Goal: Transaction & Acquisition: Purchase product/service

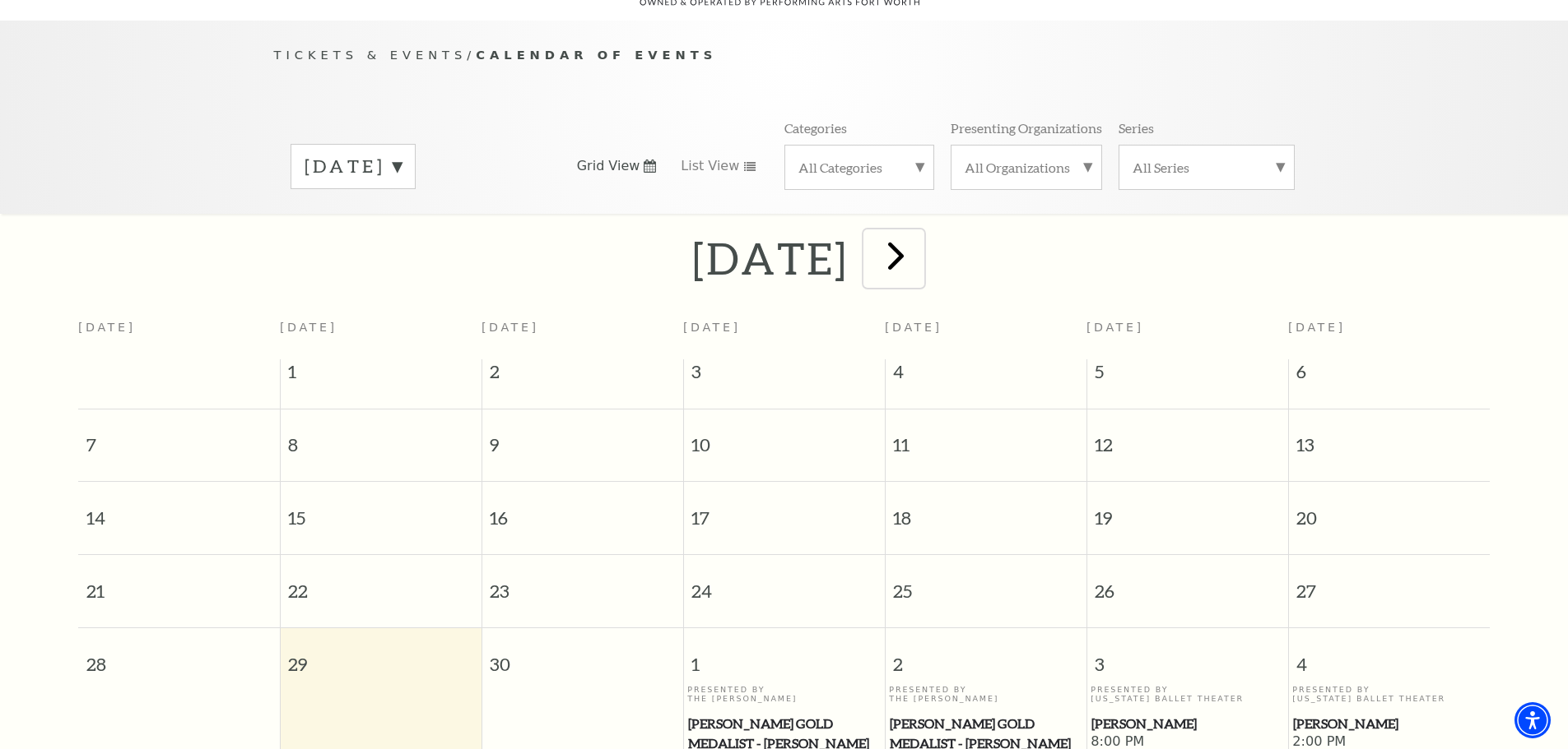
click at [919, 244] on span "next" at bounding box center [896, 256] width 47 height 47
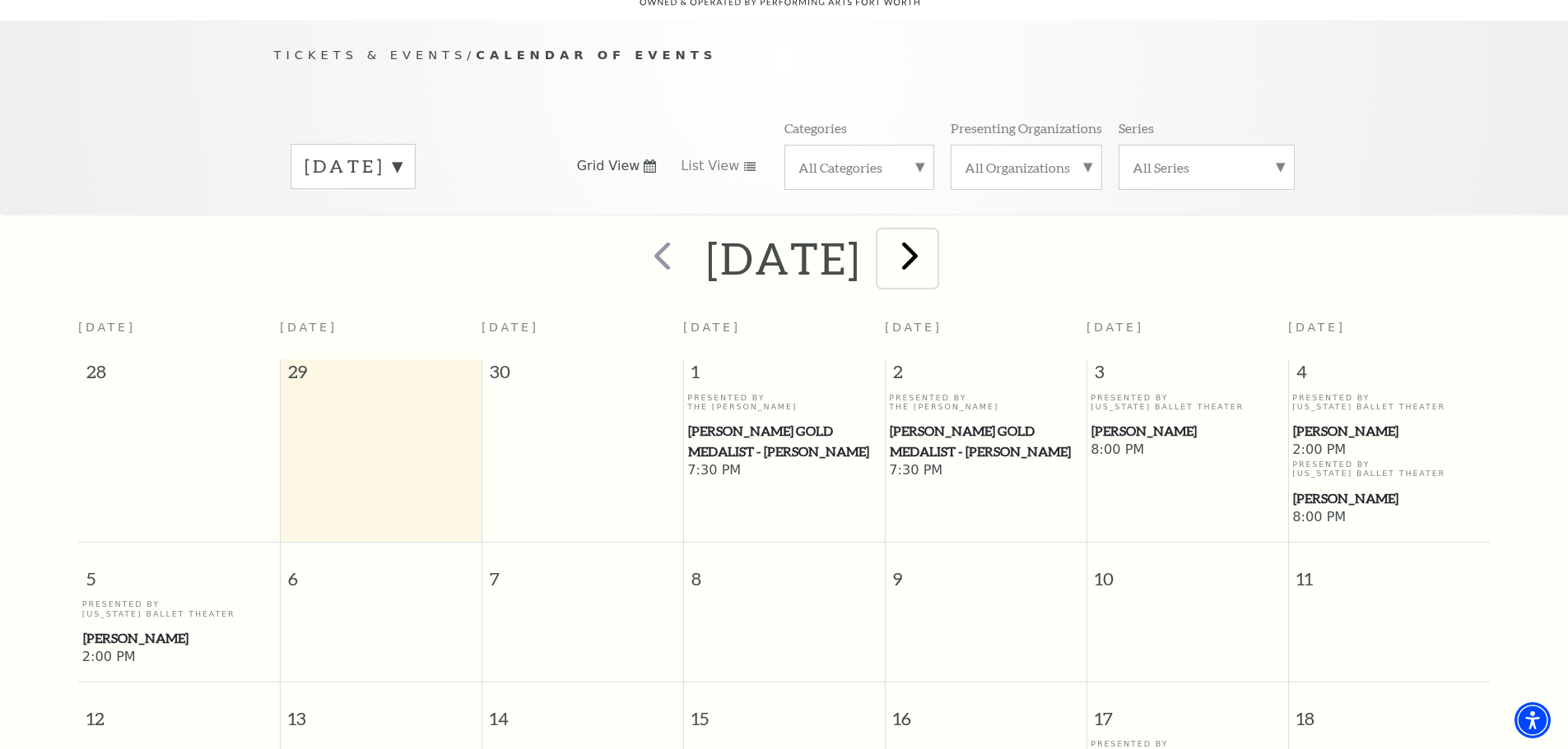
click at [933, 244] on span "next" at bounding box center [910, 256] width 47 height 47
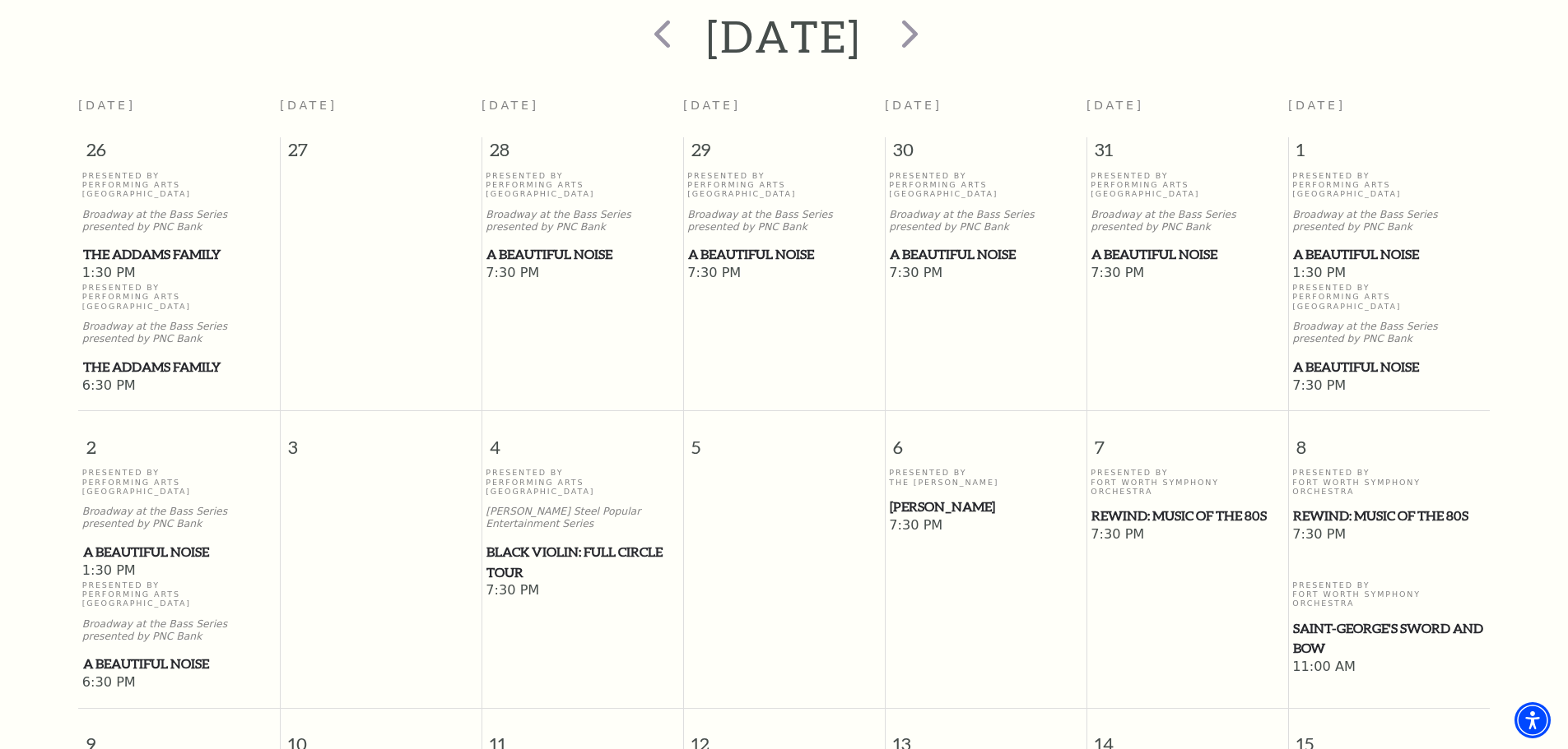
scroll to position [393, 0]
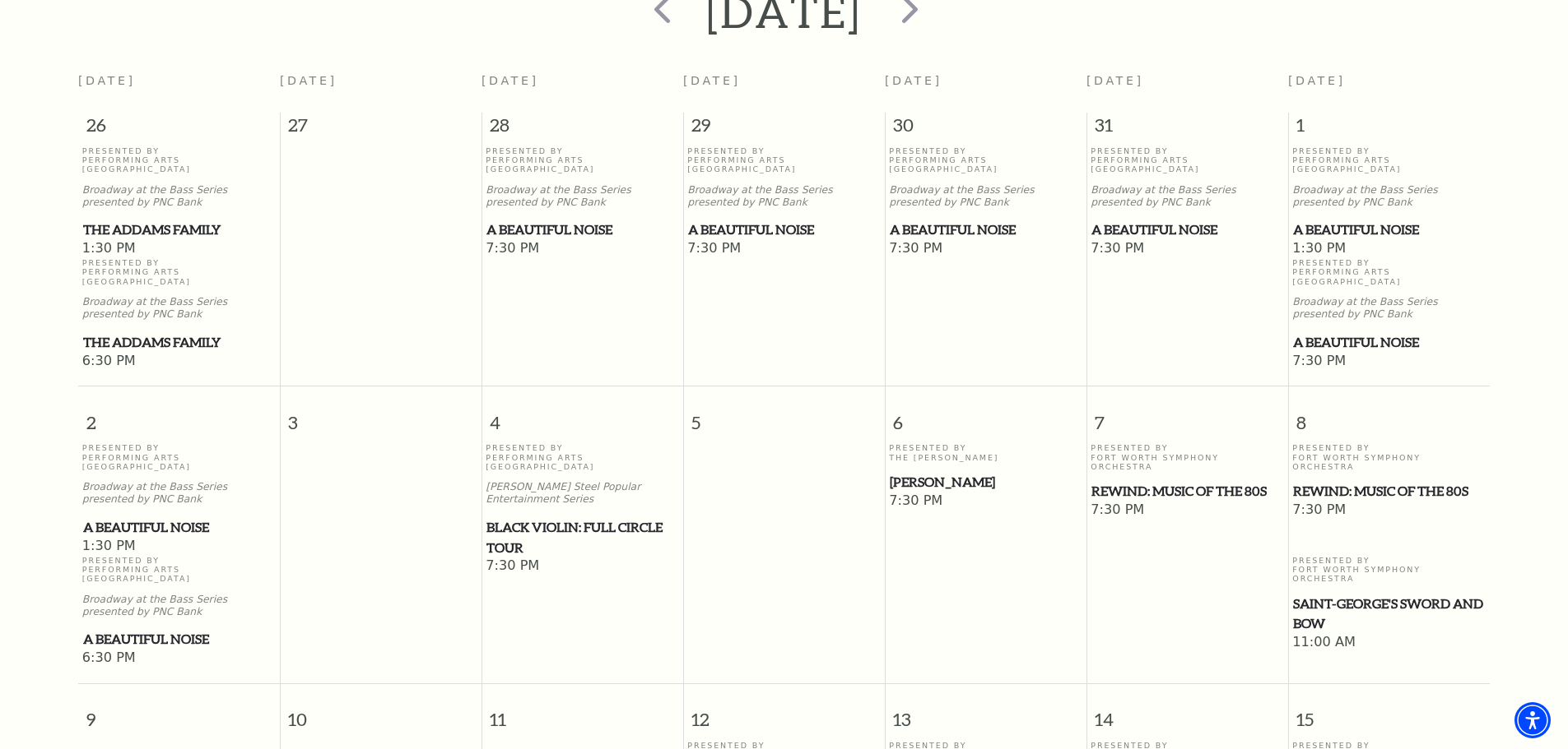
click at [535, 518] on span "Black Violin: Full Circle Tour" at bounding box center [581, 537] width 191 height 40
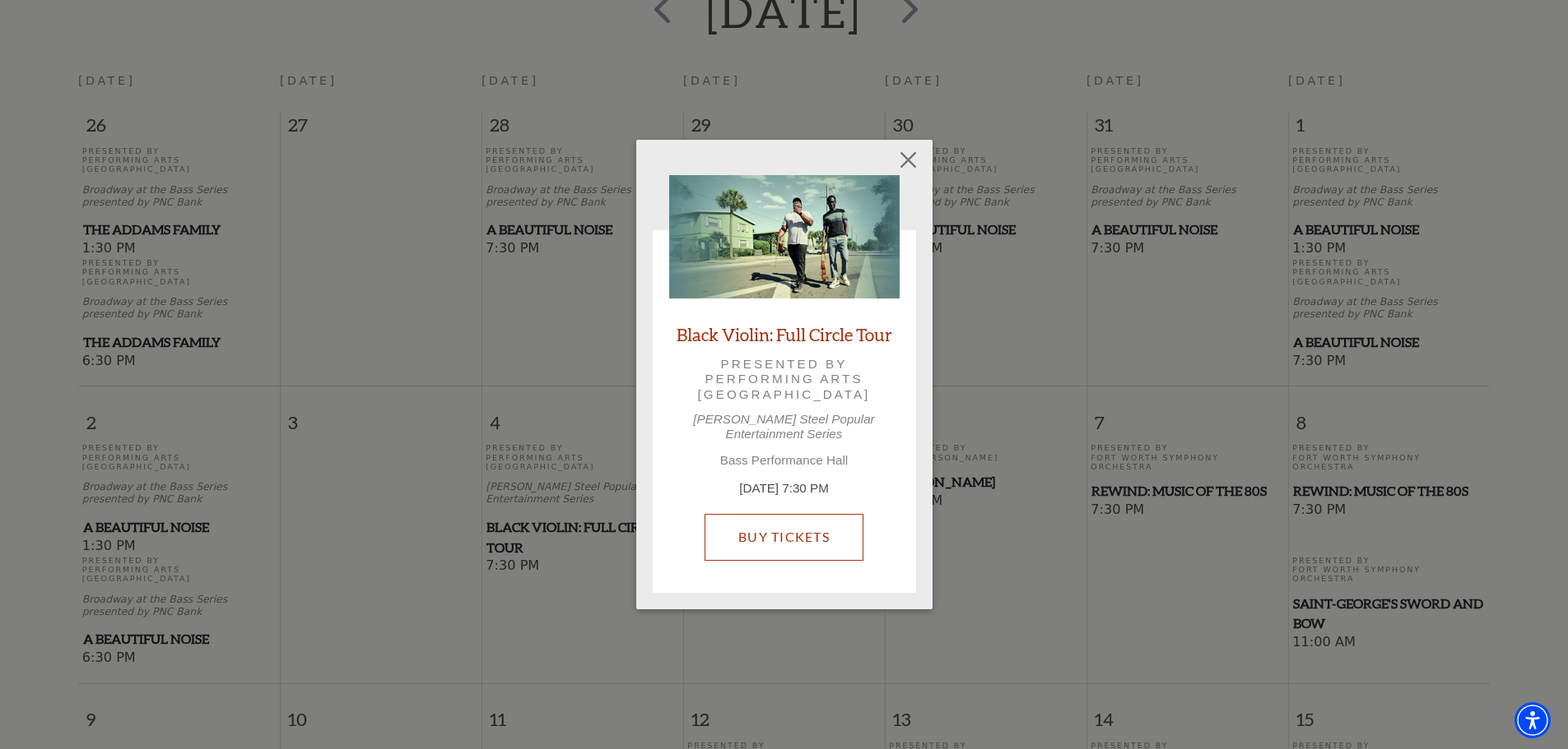
click at [778, 517] on link "Buy Tickets" at bounding box center [784, 536] width 159 height 46
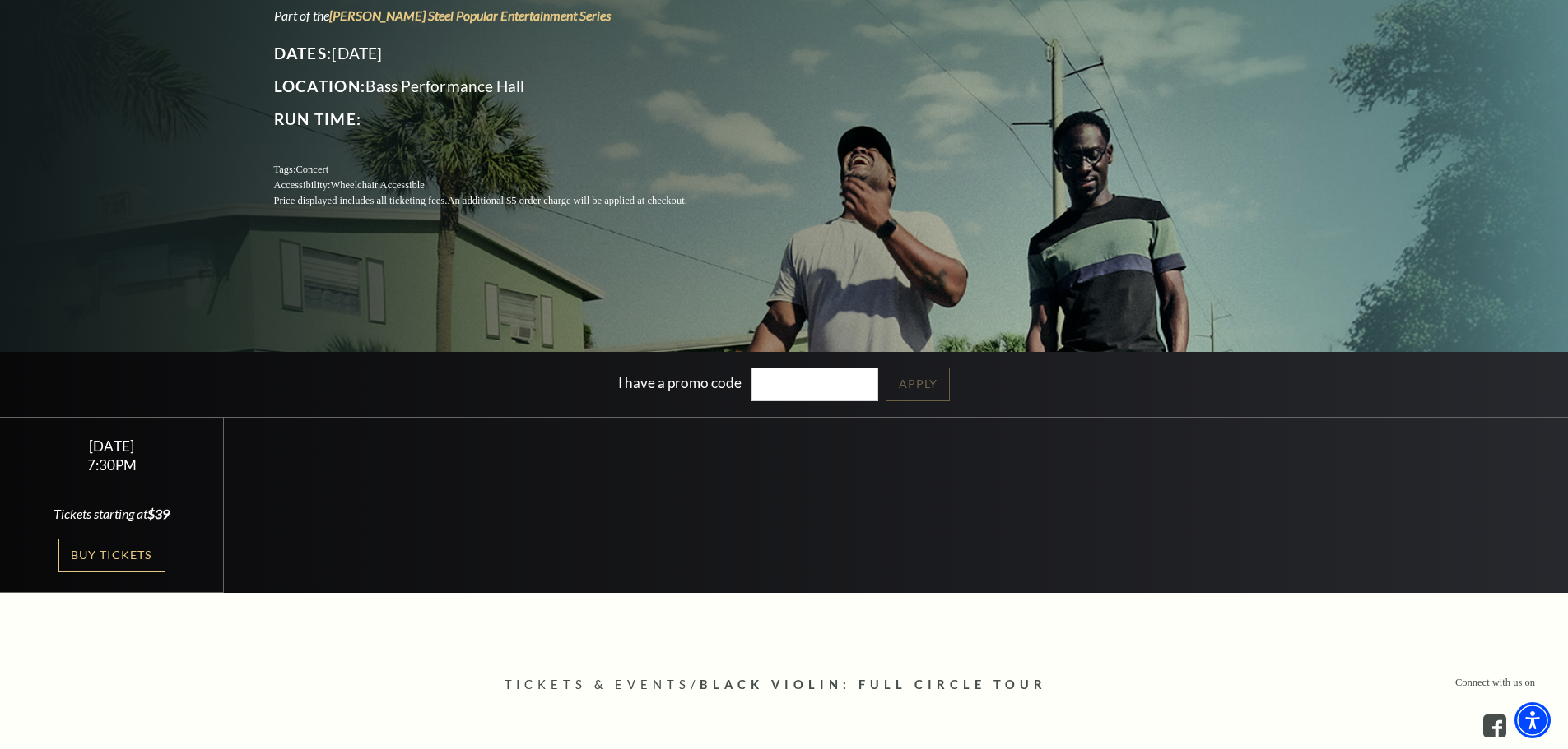
scroll to position [247, 0]
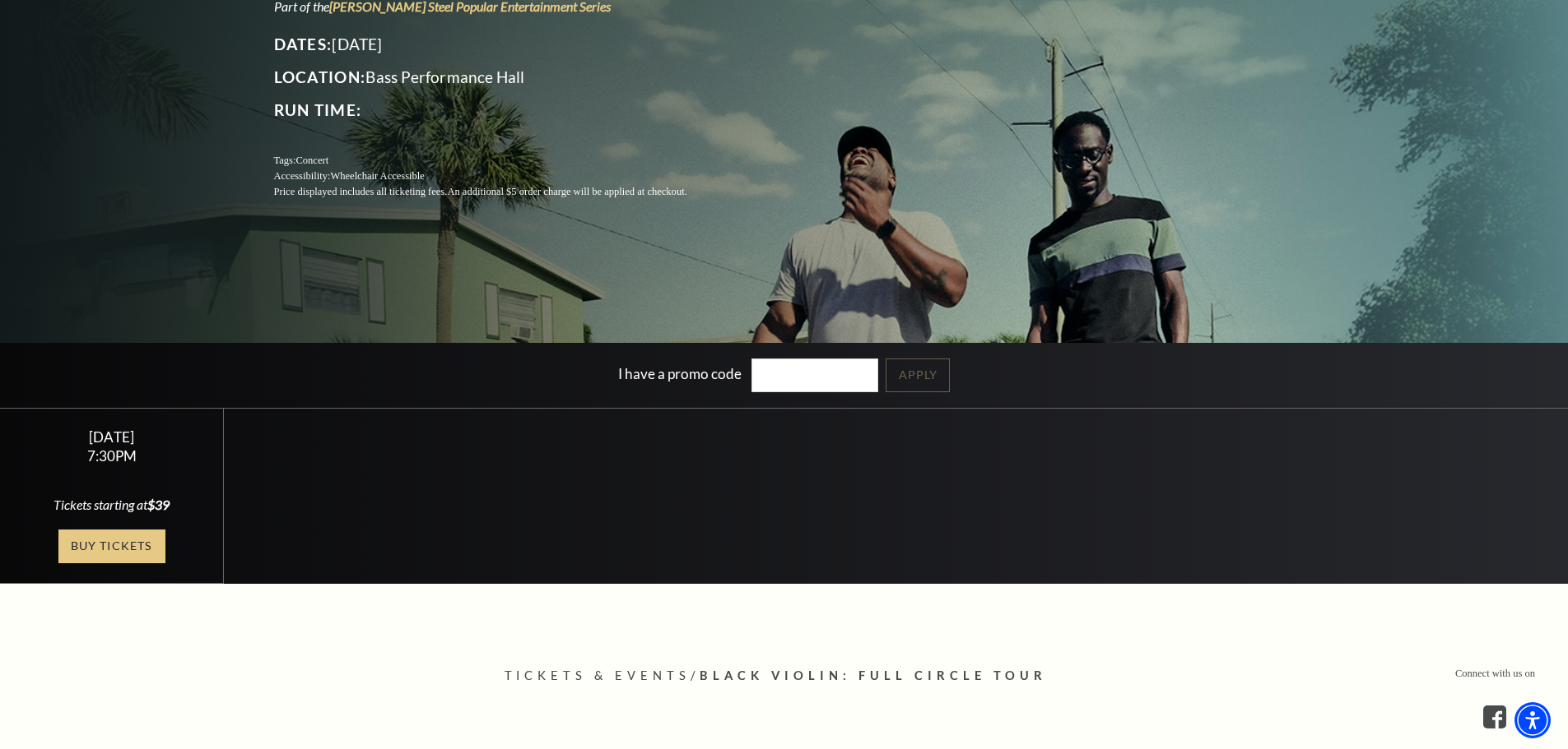
click at [117, 551] on link "Buy Tickets" at bounding box center [112, 547] width 107 height 34
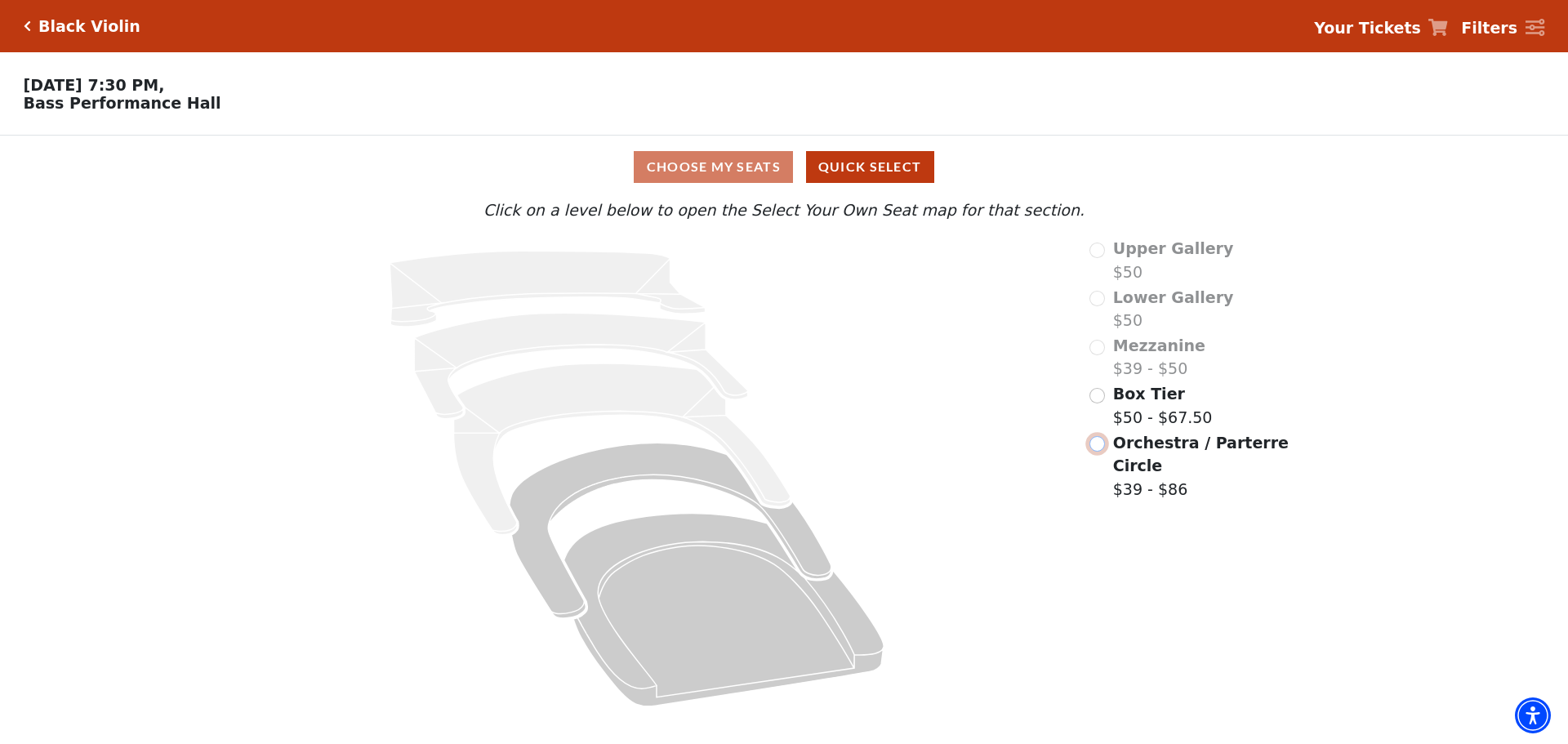
click at [1098, 449] on input "Orchestra / Parterre Circle$39 - $86\a" at bounding box center [1097, 444] width 16 height 16
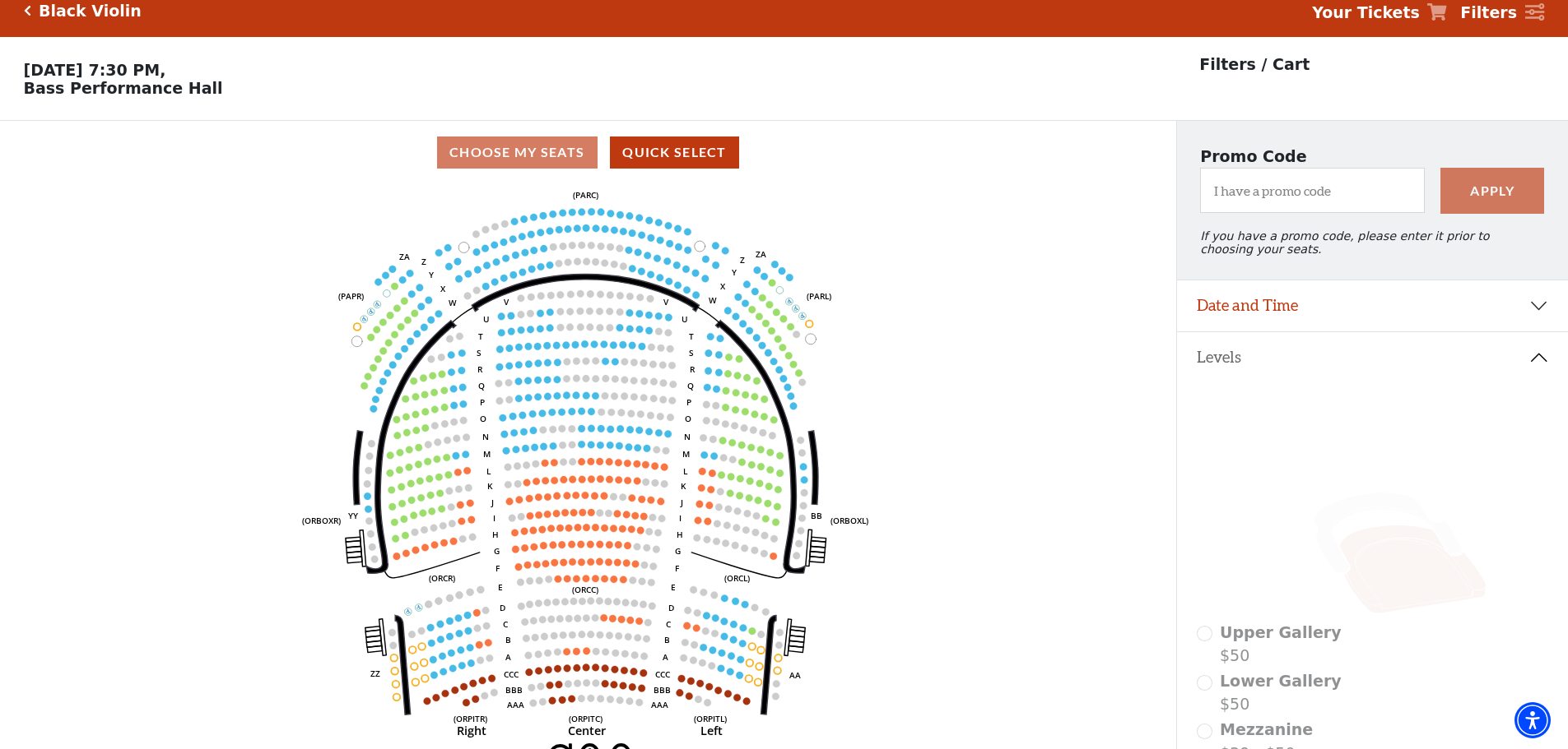
scroll to position [76, 0]
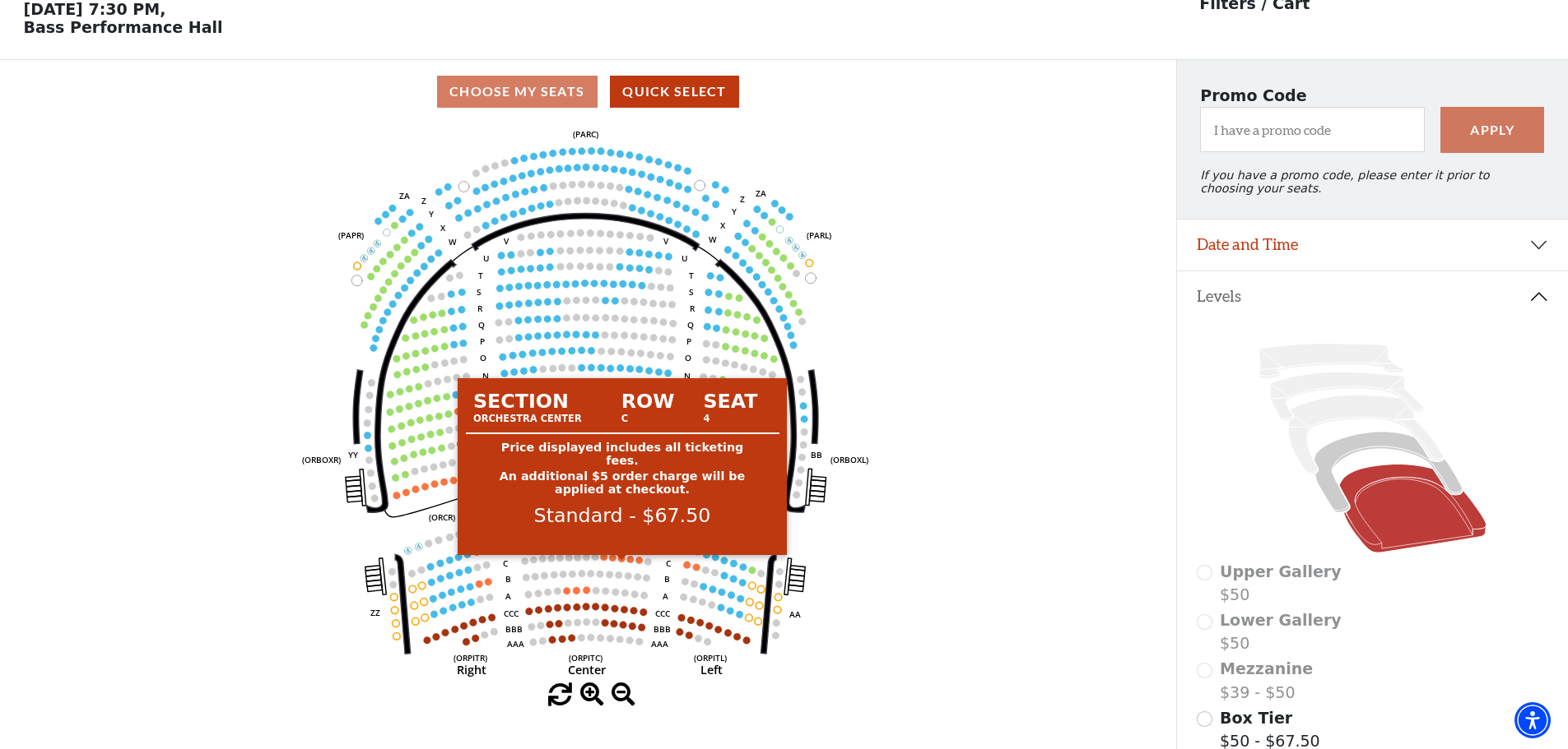
click at [622, 562] on circle at bounding box center [622, 559] width 7 height 7
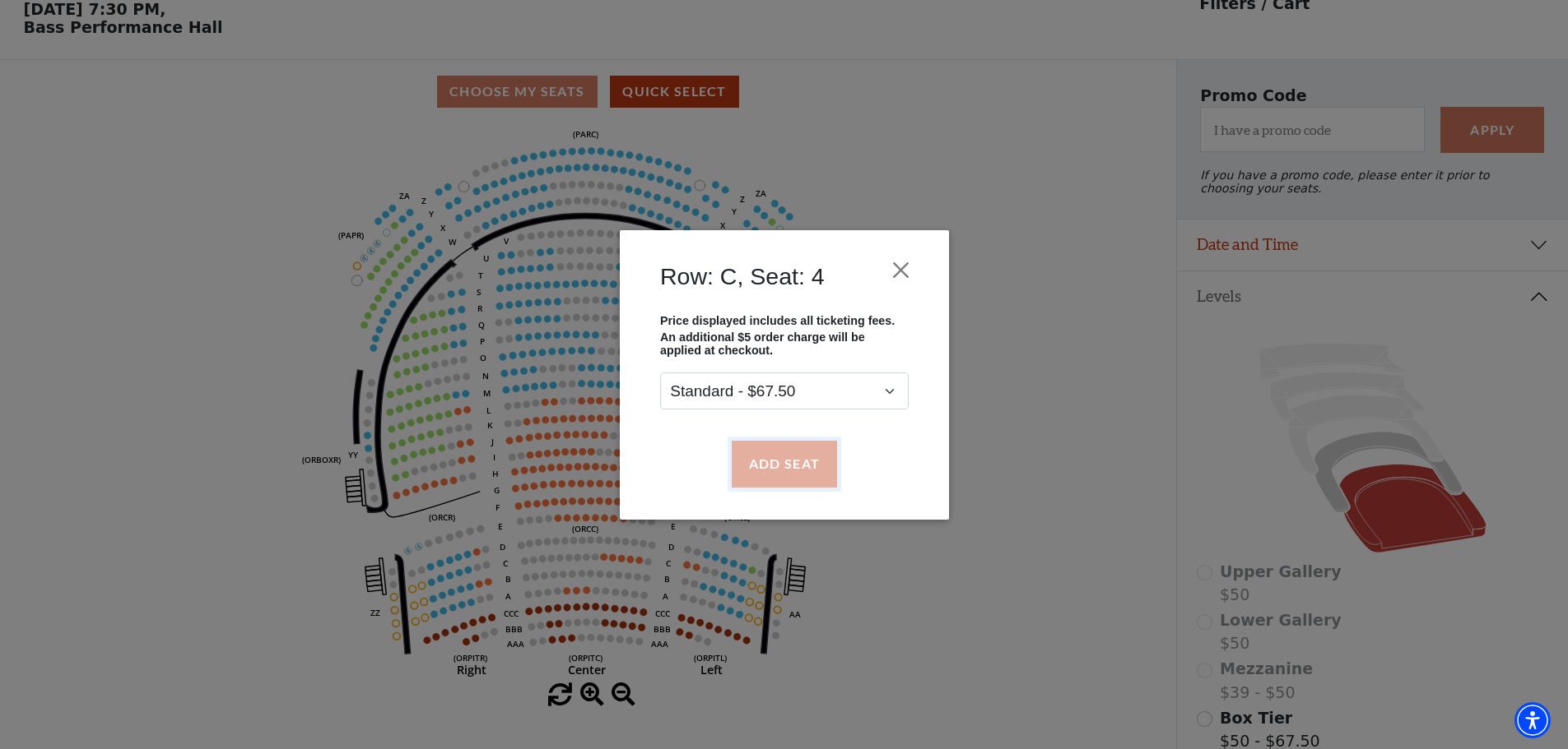
click at [762, 474] on button "Add Seat" at bounding box center [783, 464] width 105 height 46
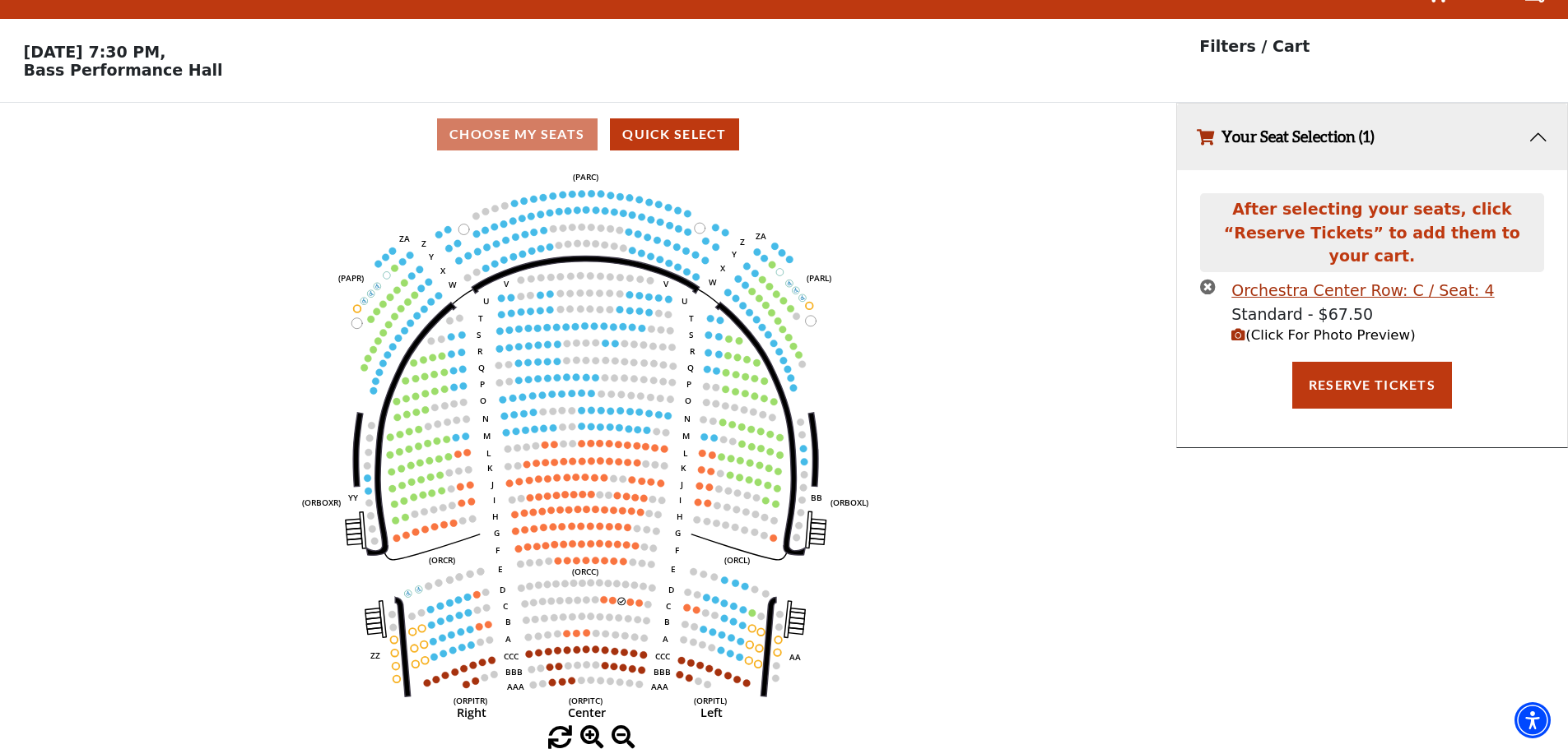
scroll to position [0, 0]
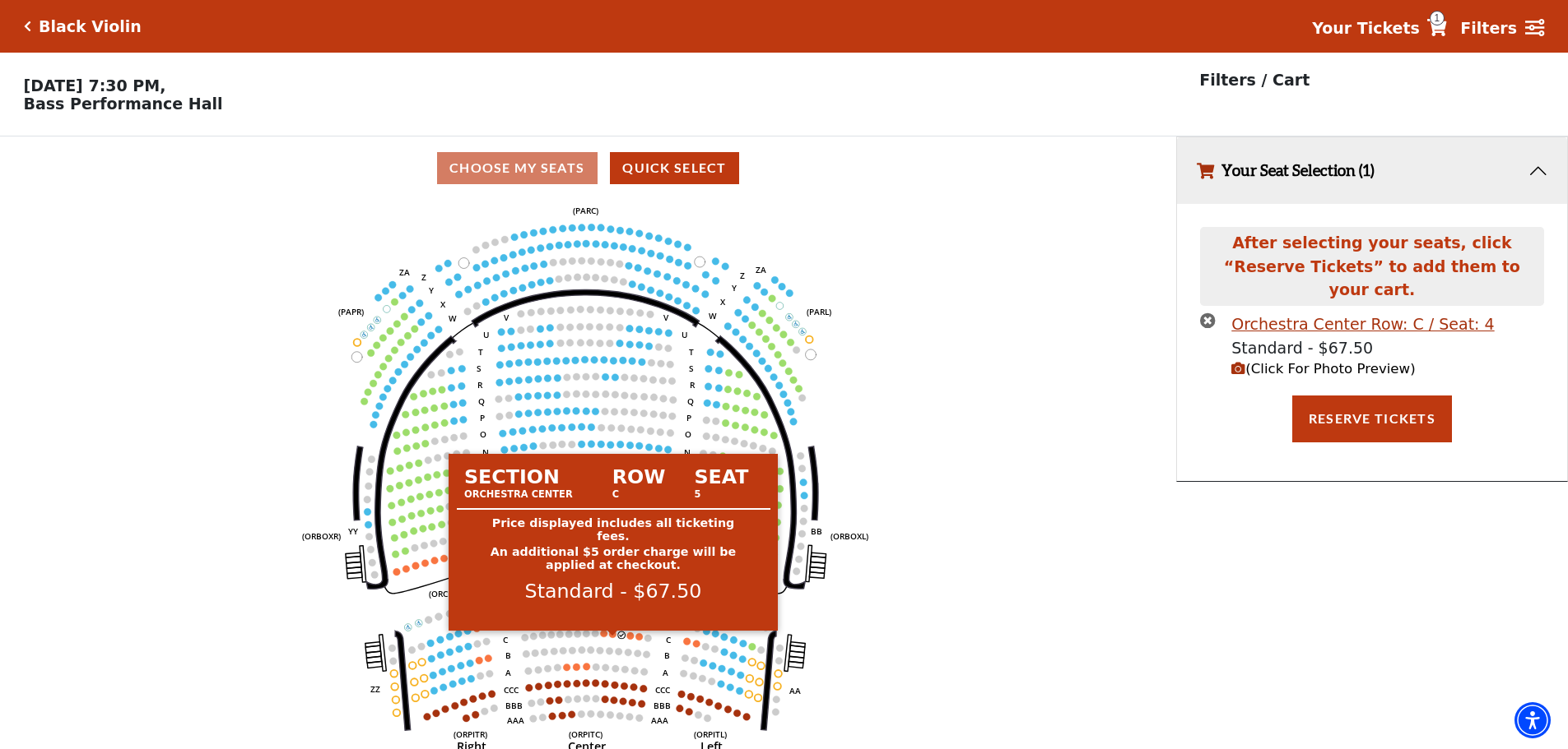
click at [609, 638] on circle at bounding box center [613, 634] width 7 height 7
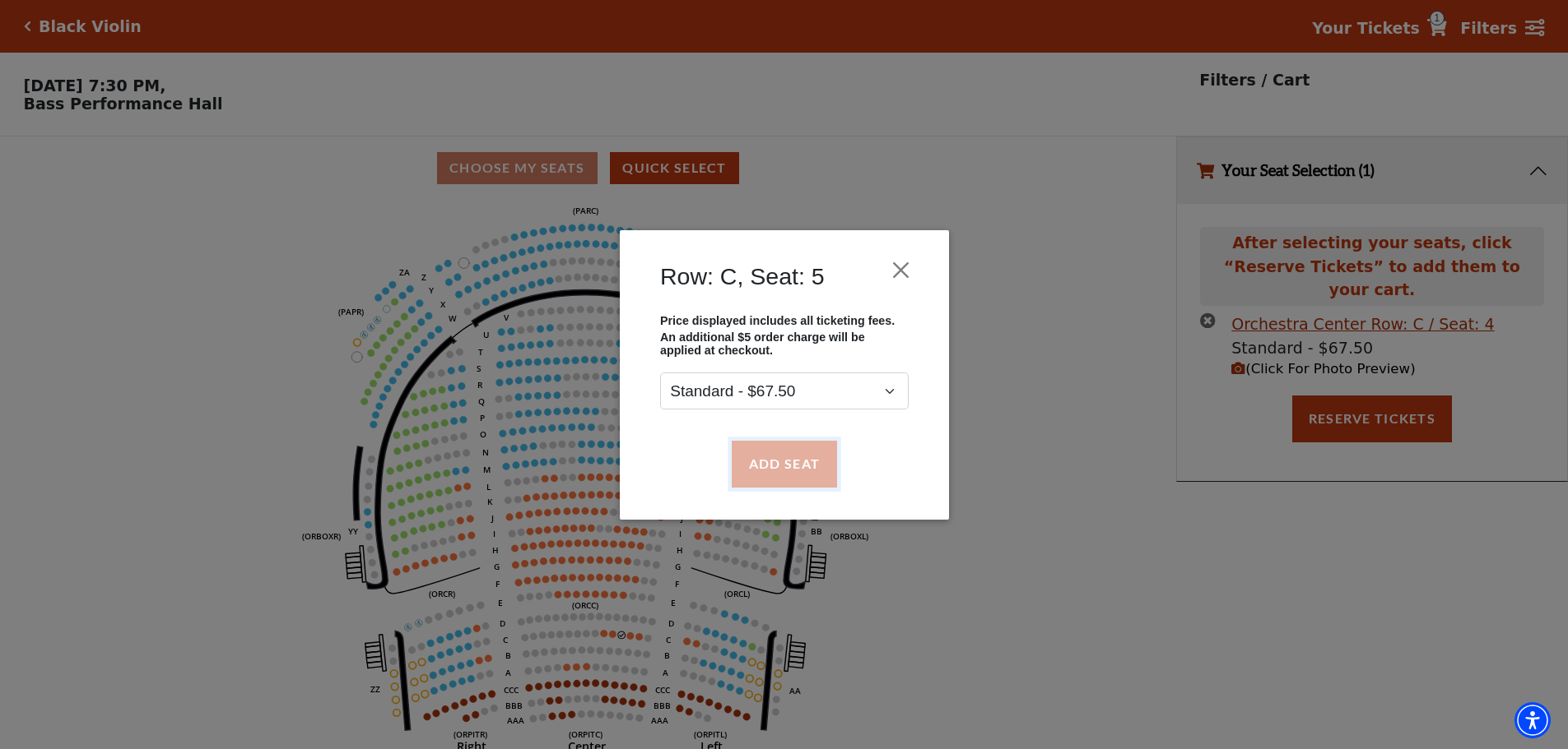
click at [763, 485] on button "Add Seat" at bounding box center [783, 464] width 105 height 46
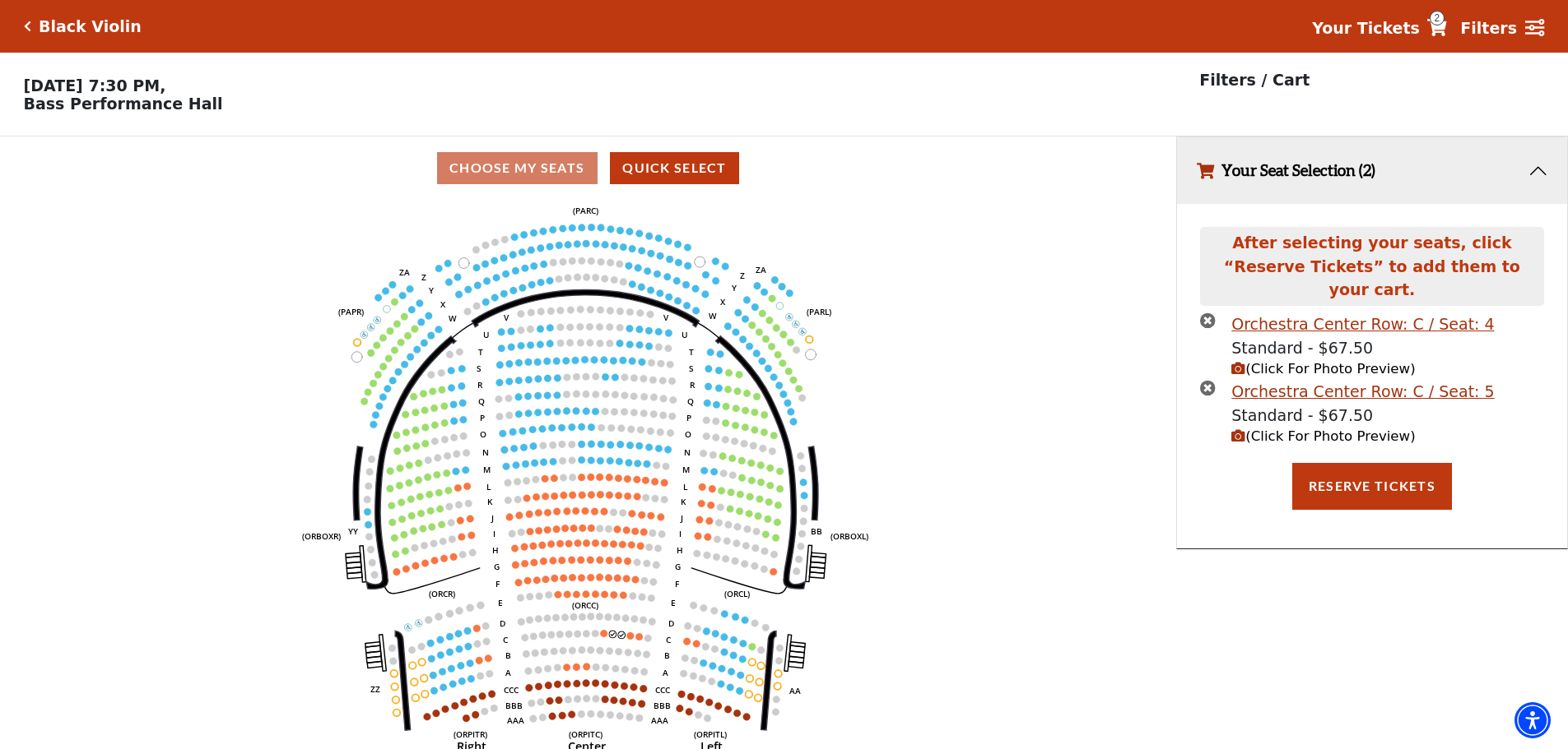
scroll to position [40, 0]
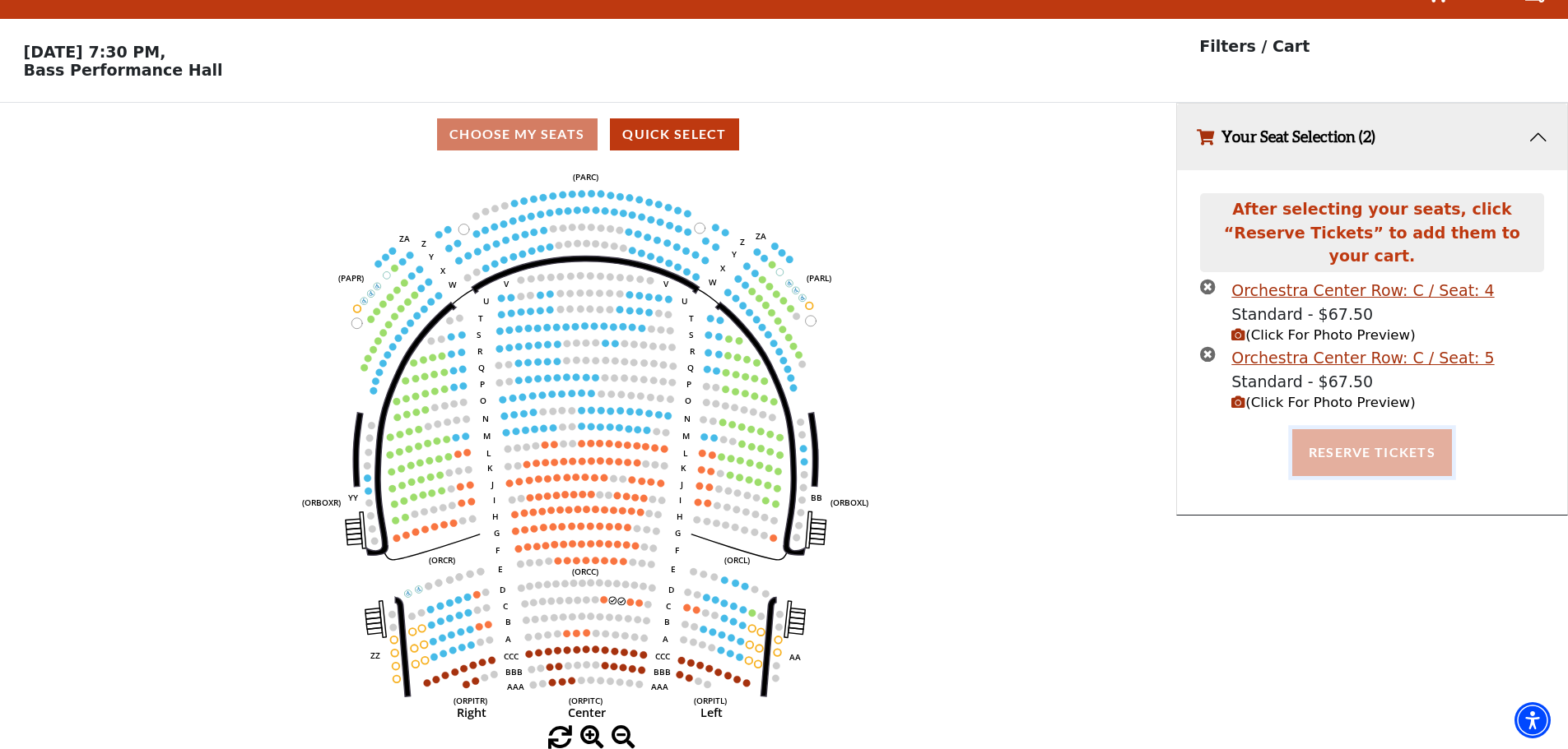
click at [1344, 433] on button "Reserve Tickets" at bounding box center [1372, 451] width 160 height 46
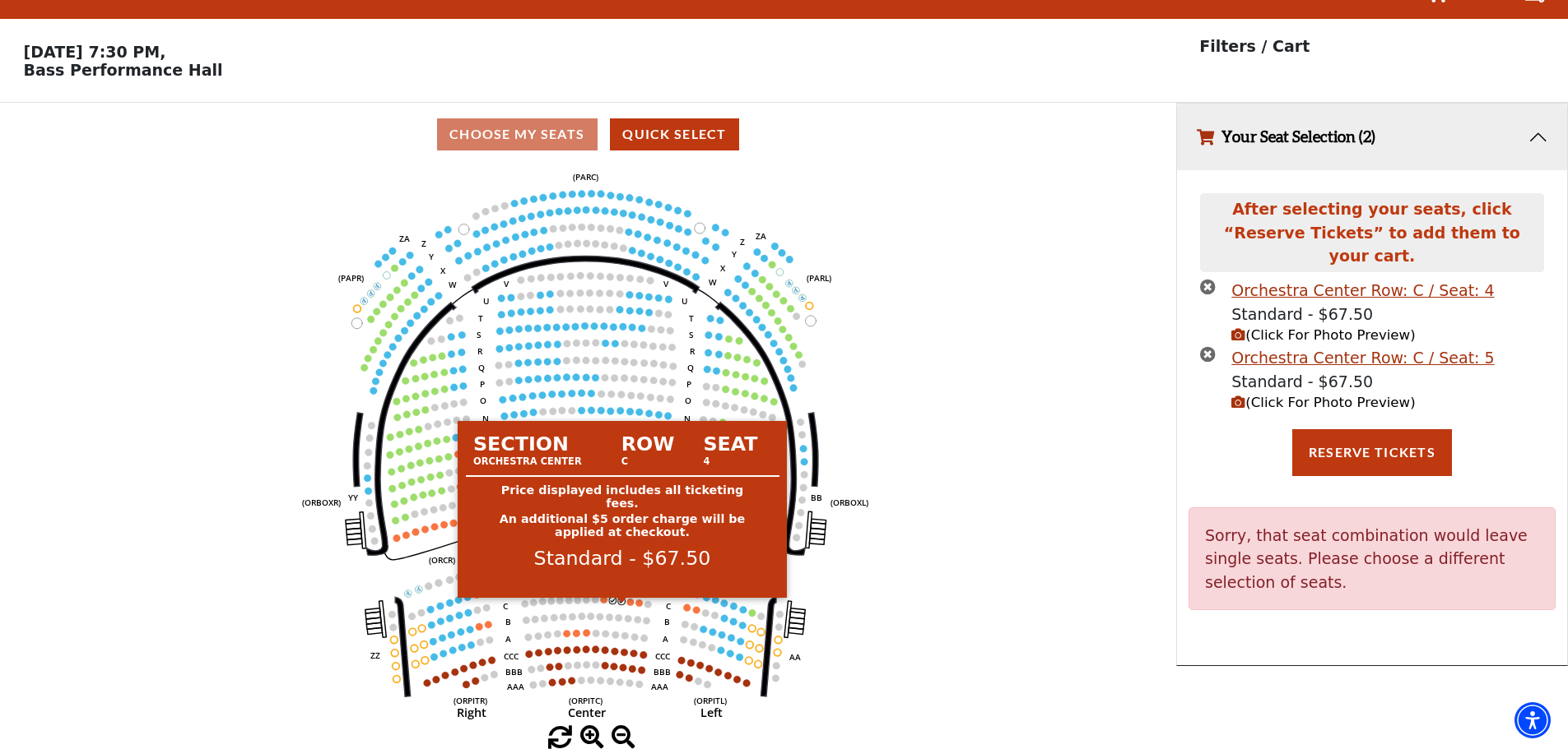
click at [623, 602] on circle at bounding box center [622, 602] width 7 height 7
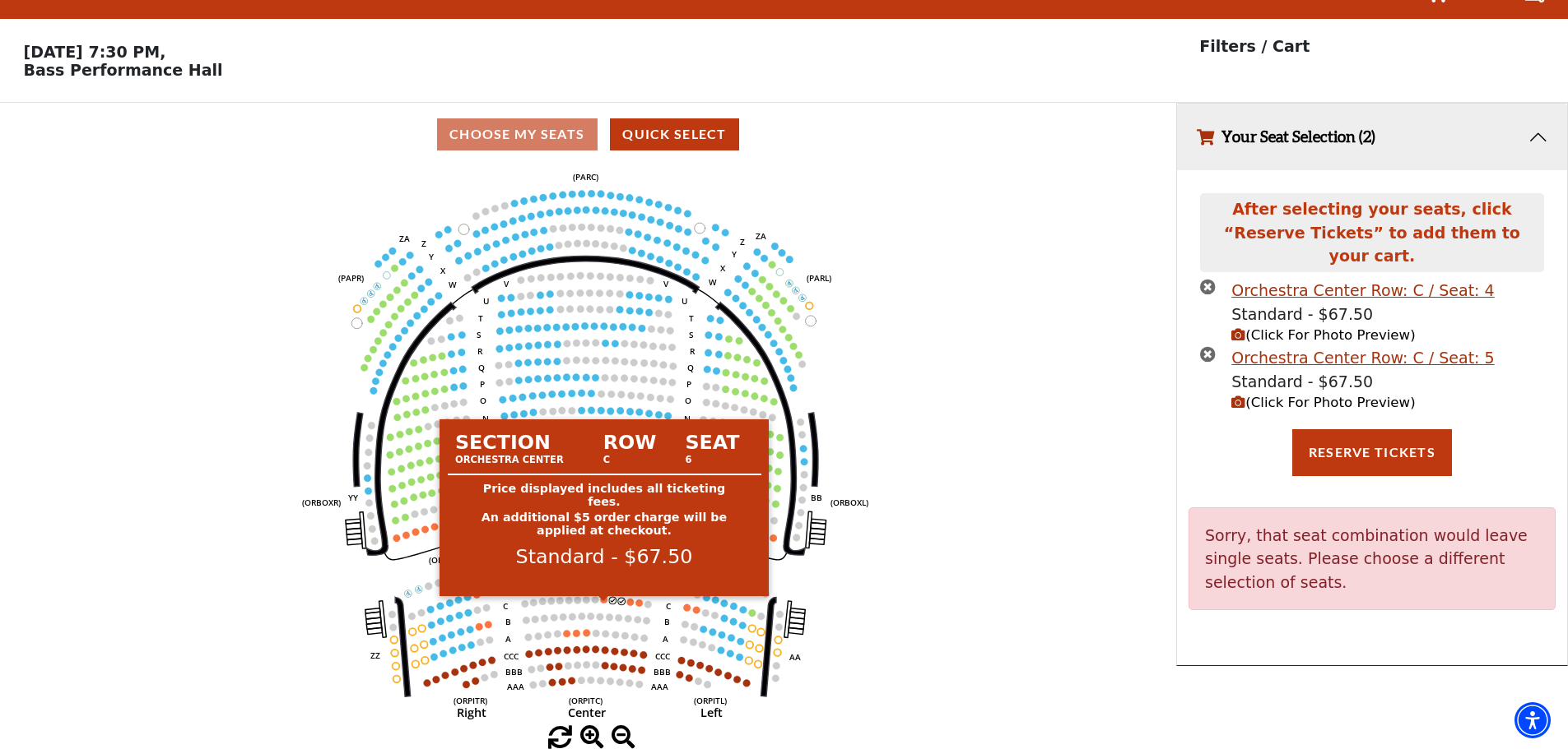
click at [607, 601] on circle at bounding box center [605, 600] width 7 height 7
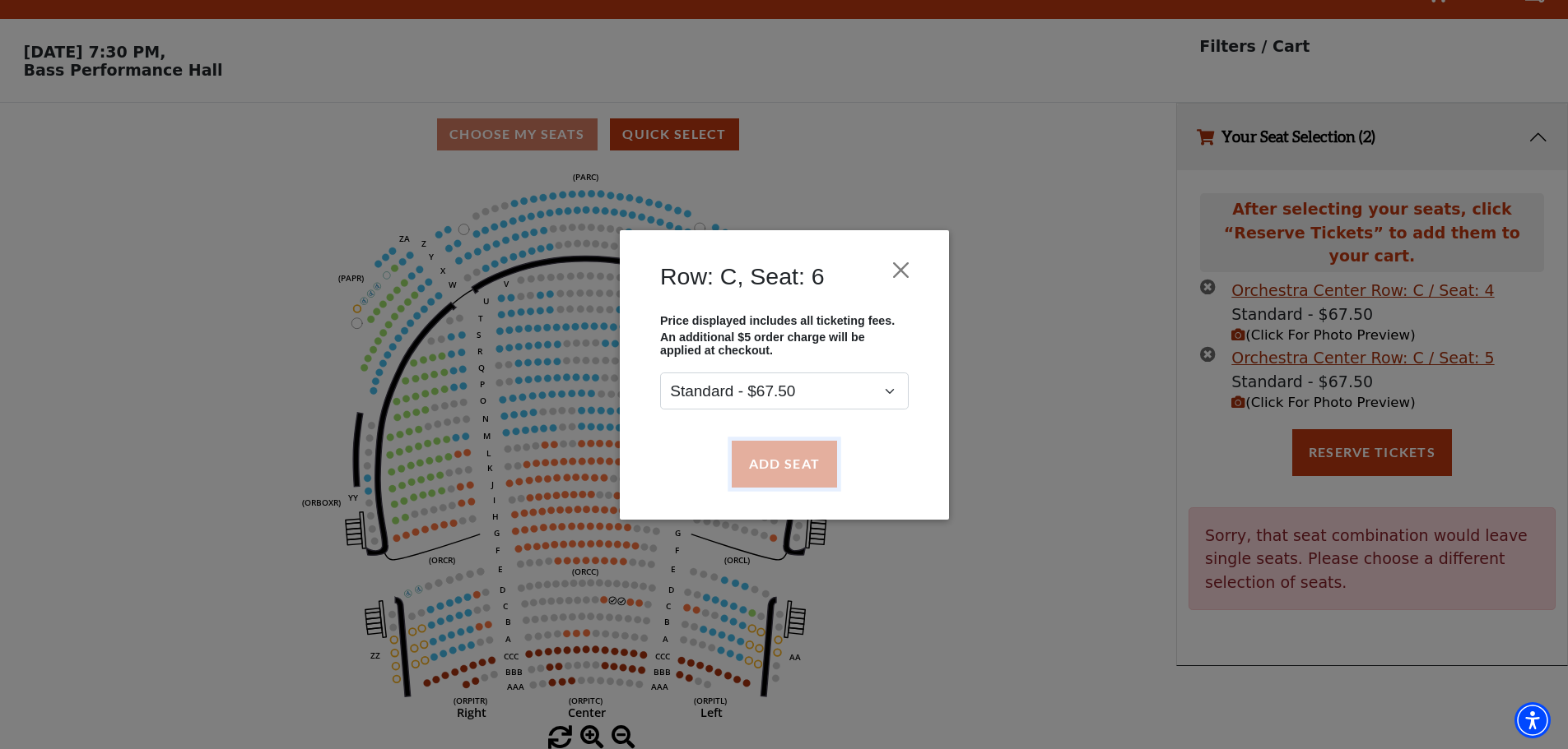
click at [770, 481] on button "Add Seat" at bounding box center [783, 464] width 105 height 46
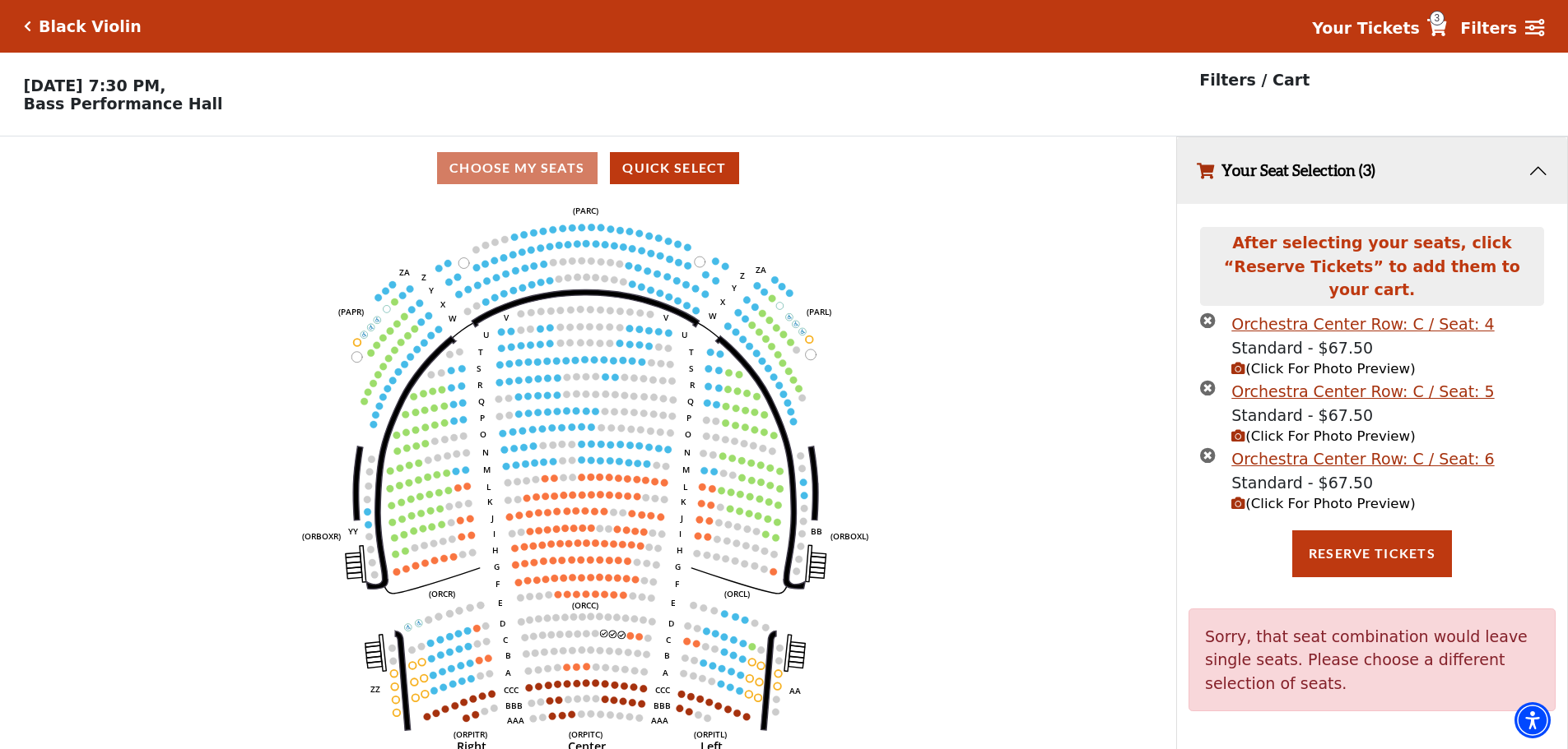
click at [623, 645] on icon "Left (ORPITL) Right (ORPITR) Center (ORPITC) ZZ AA YY BB ZA ZA (ORCL) (ORCR) (O…" at bounding box center [588, 479] width 1058 height 561
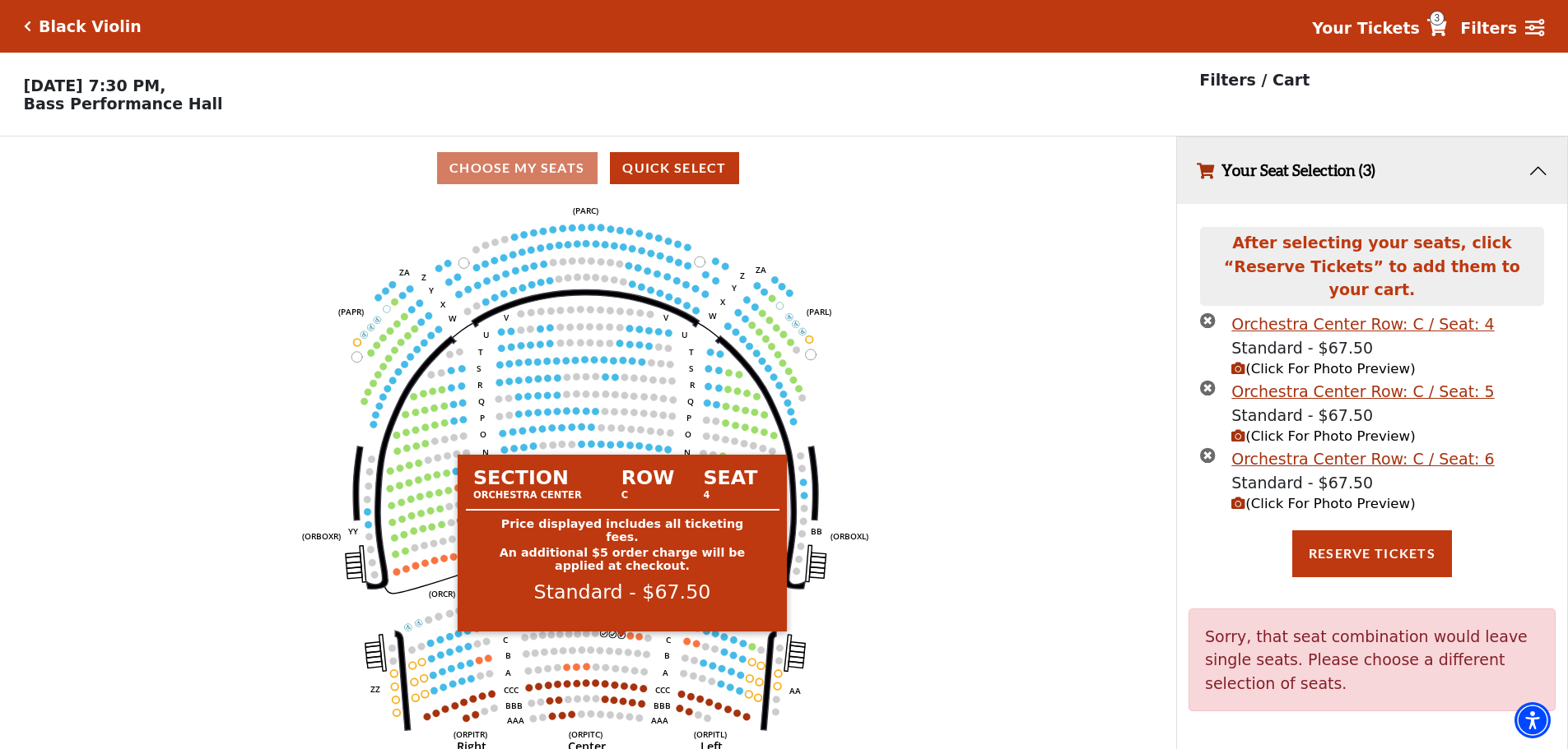
click at [622, 639] on circle at bounding box center [622, 635] width 7 height 7
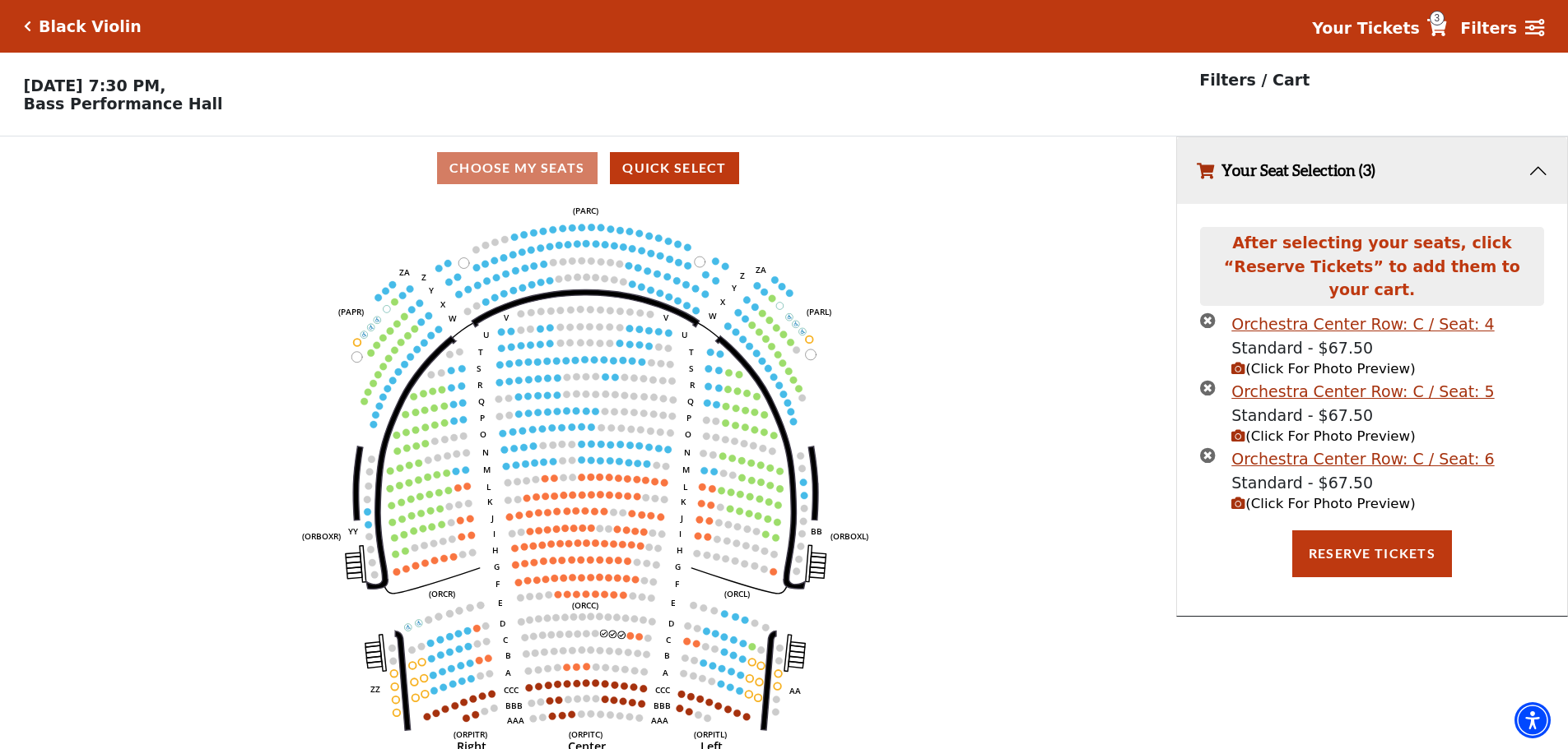
click at [1217, 312] on li "Orchestra Center Row: C / Seat: 4 Standard - $67.50 (Click For Photo Preview)" at bounding box center [1372, 346] width 343 height 67
click at [1212, 312] on icon "times-circle" at bounding box center [1208, 320] width 16 height 16
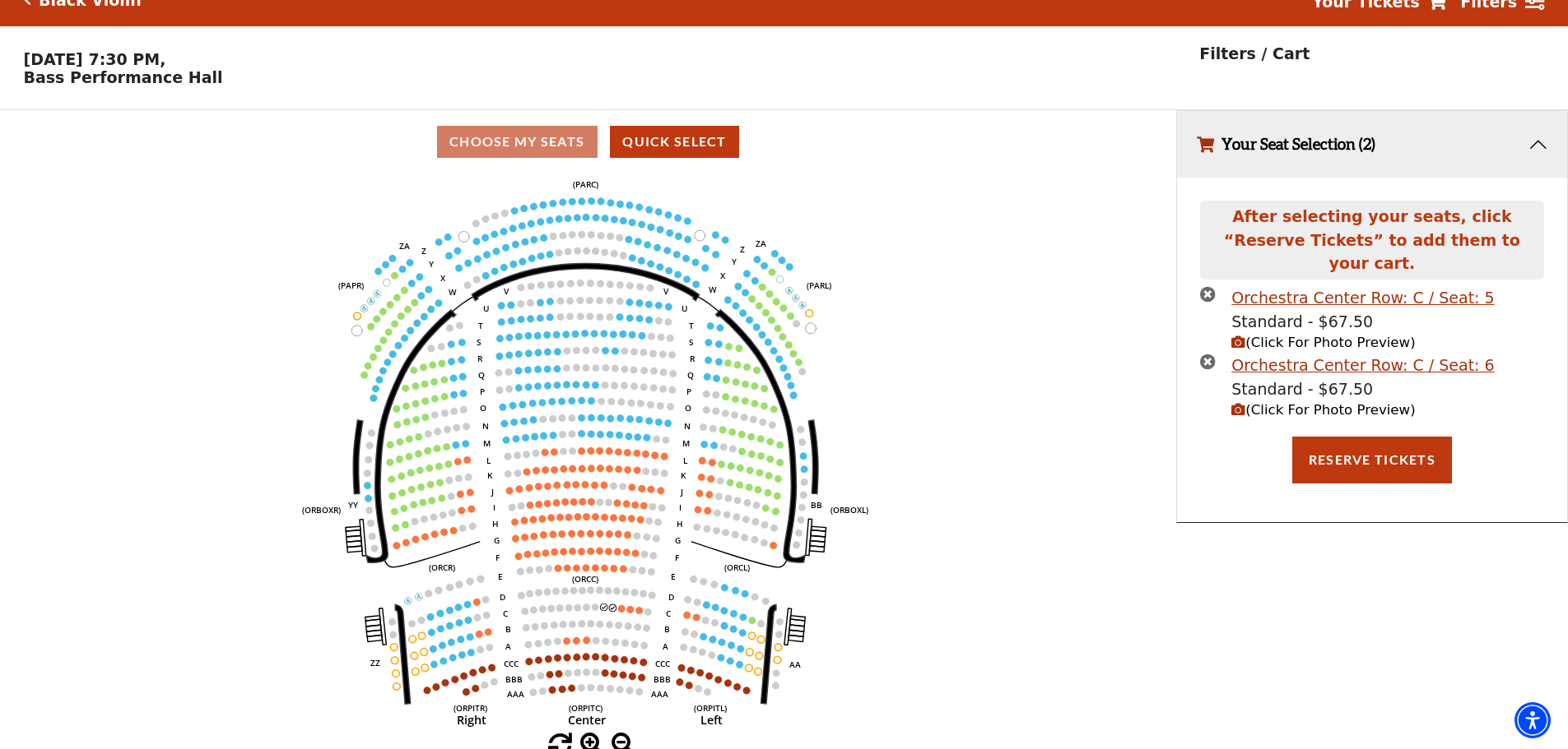
scroll to position [40, 0]
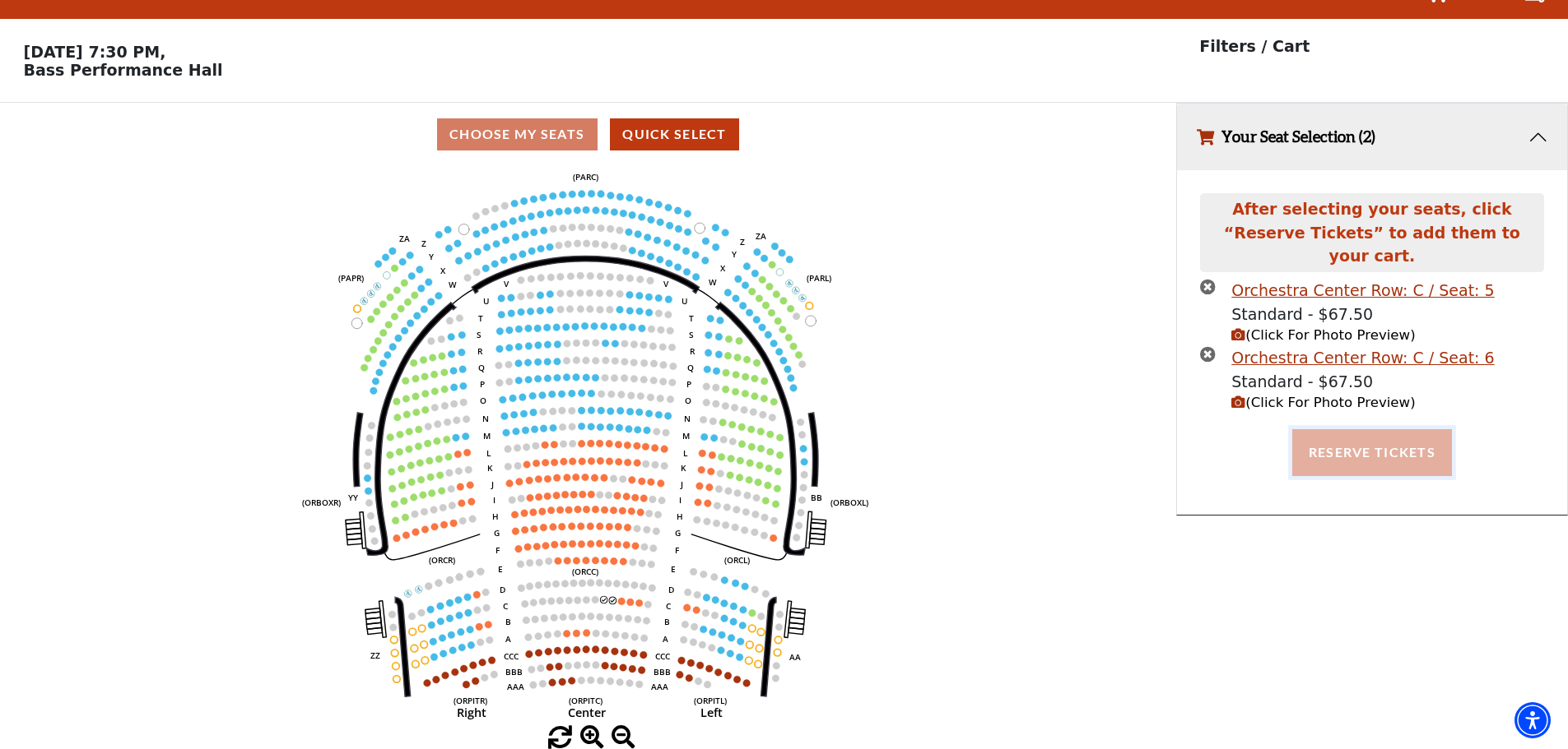
click at [1326, 437] on button "Reserve Tickets" at bounding box center [1372, 451] width 160 height 46
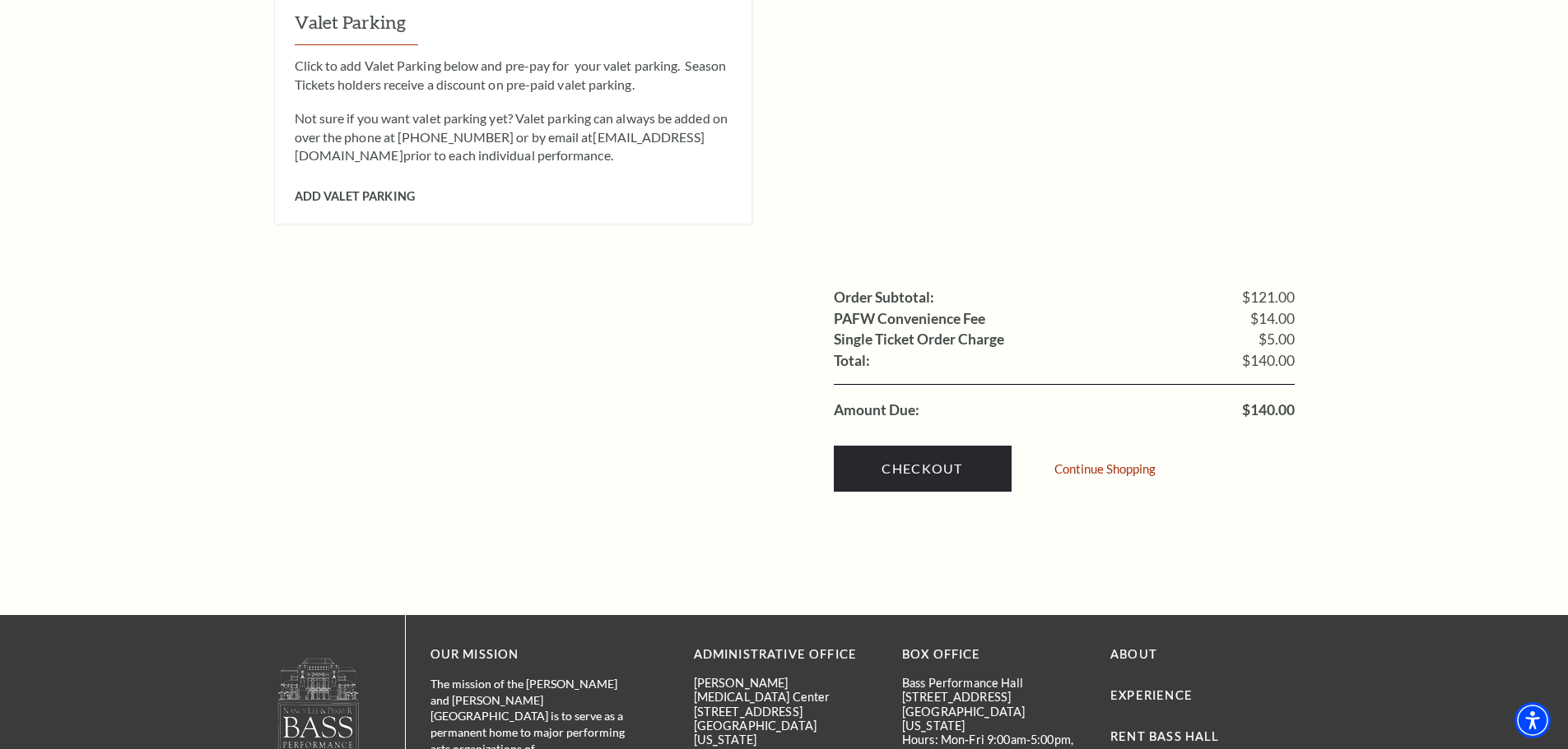
scroll to position [1480, 0]
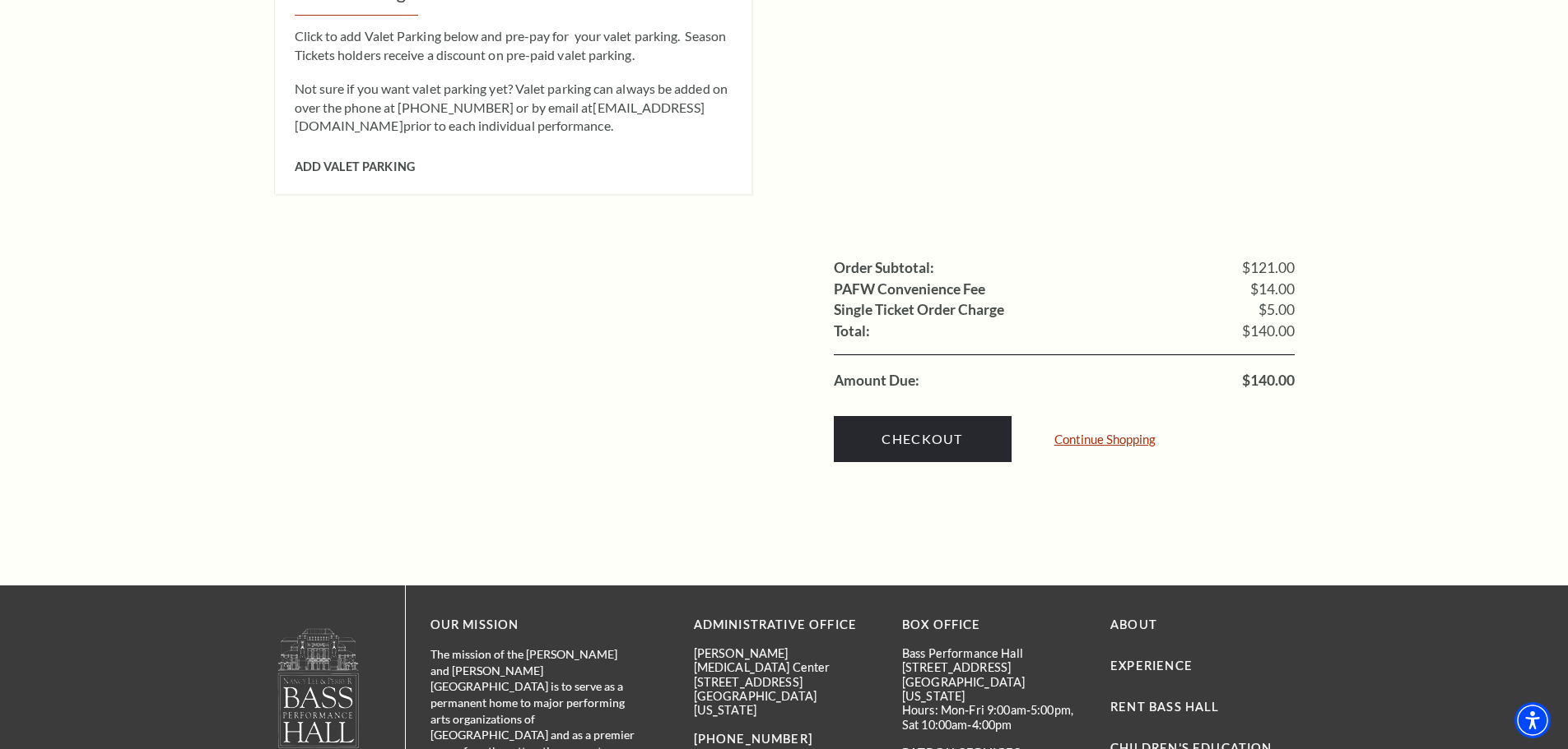
click at [1072, 434] on link "Continue Shopping" at bounding box center [1105, 439] width 101 height 12
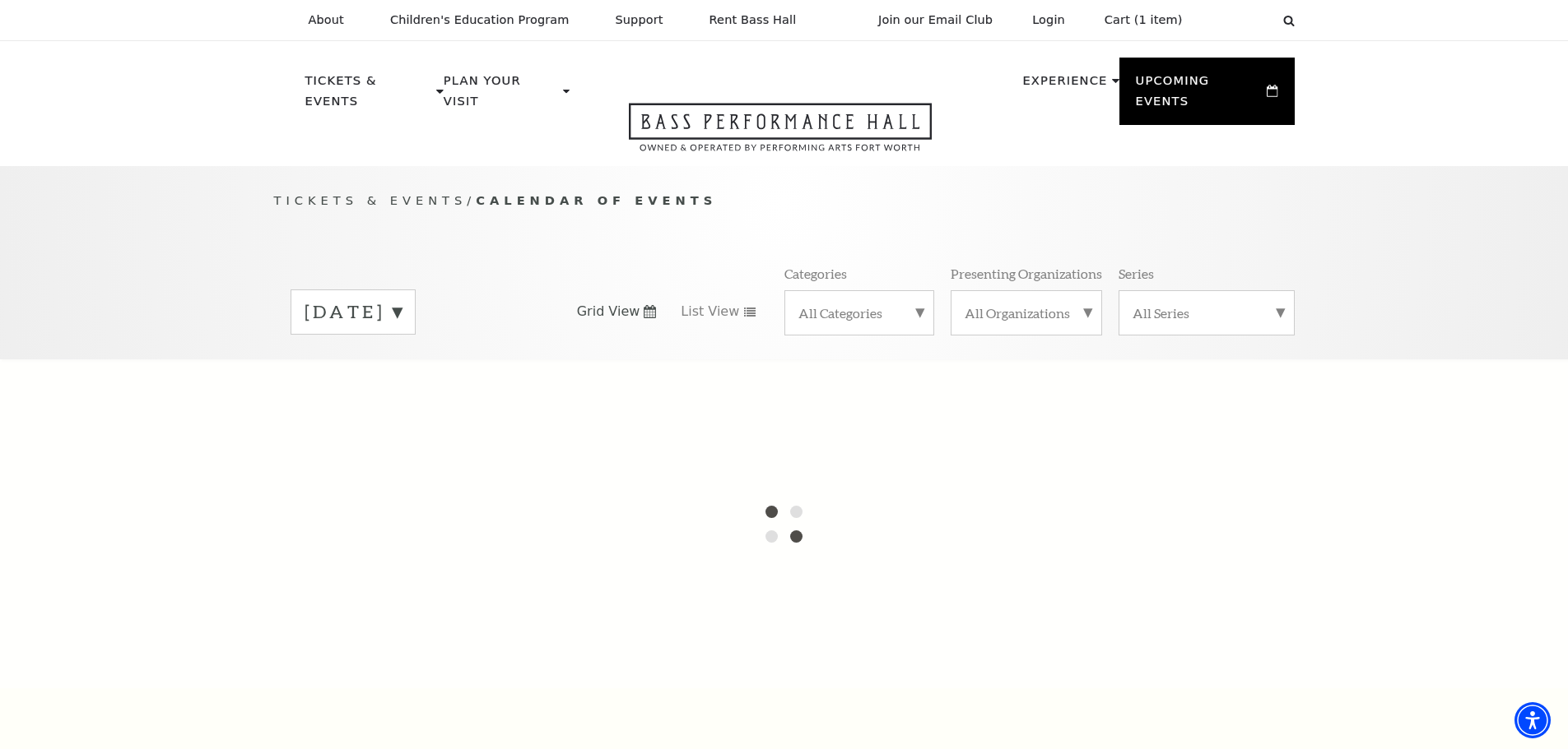
click at [415, 298] on div "[DATE]" at bounding box center [353, 312] width 125 height 46
click at [401, 299] on label "[DATE]" at bounding box center [353, 314] width 97 height 30
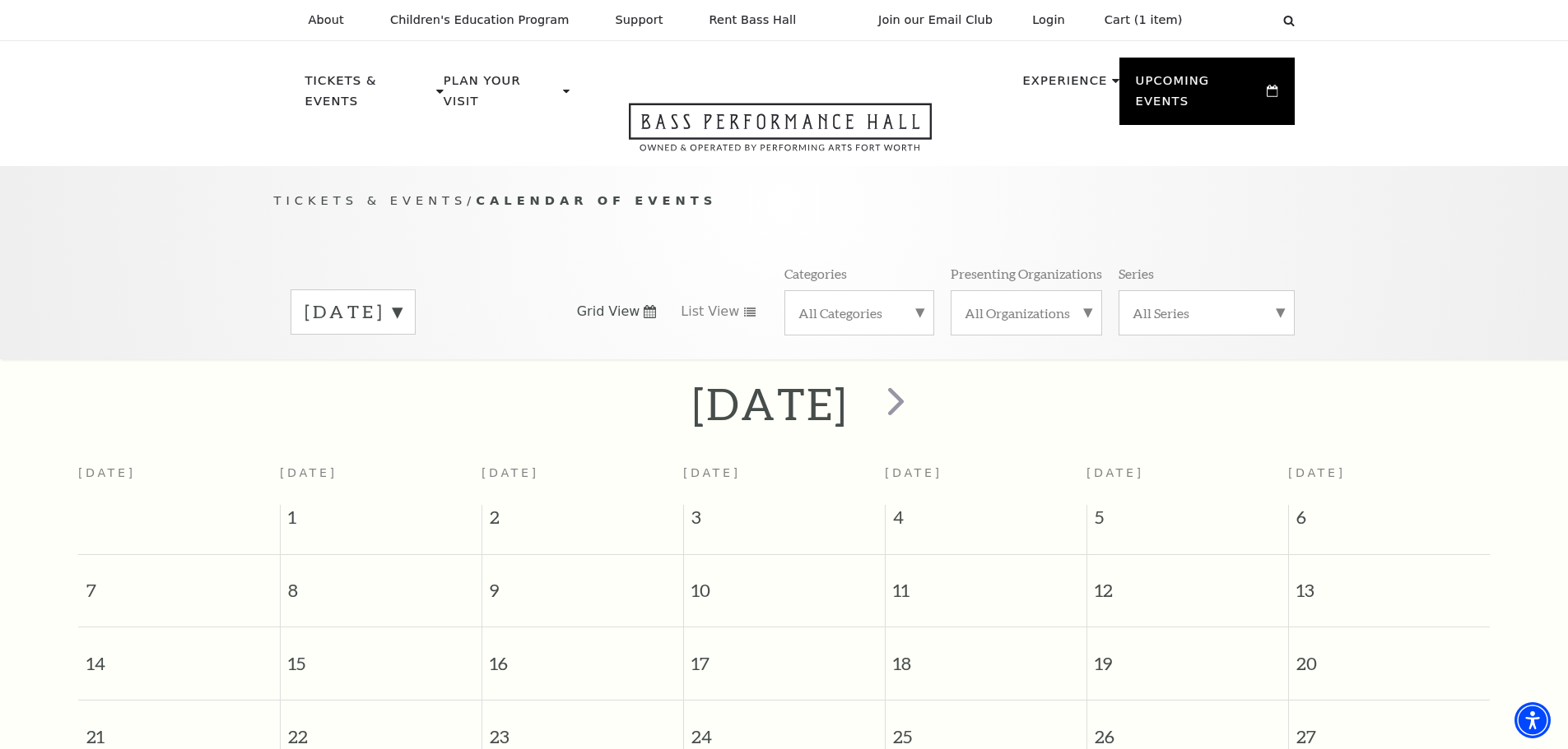
scroll to position [146, 0]
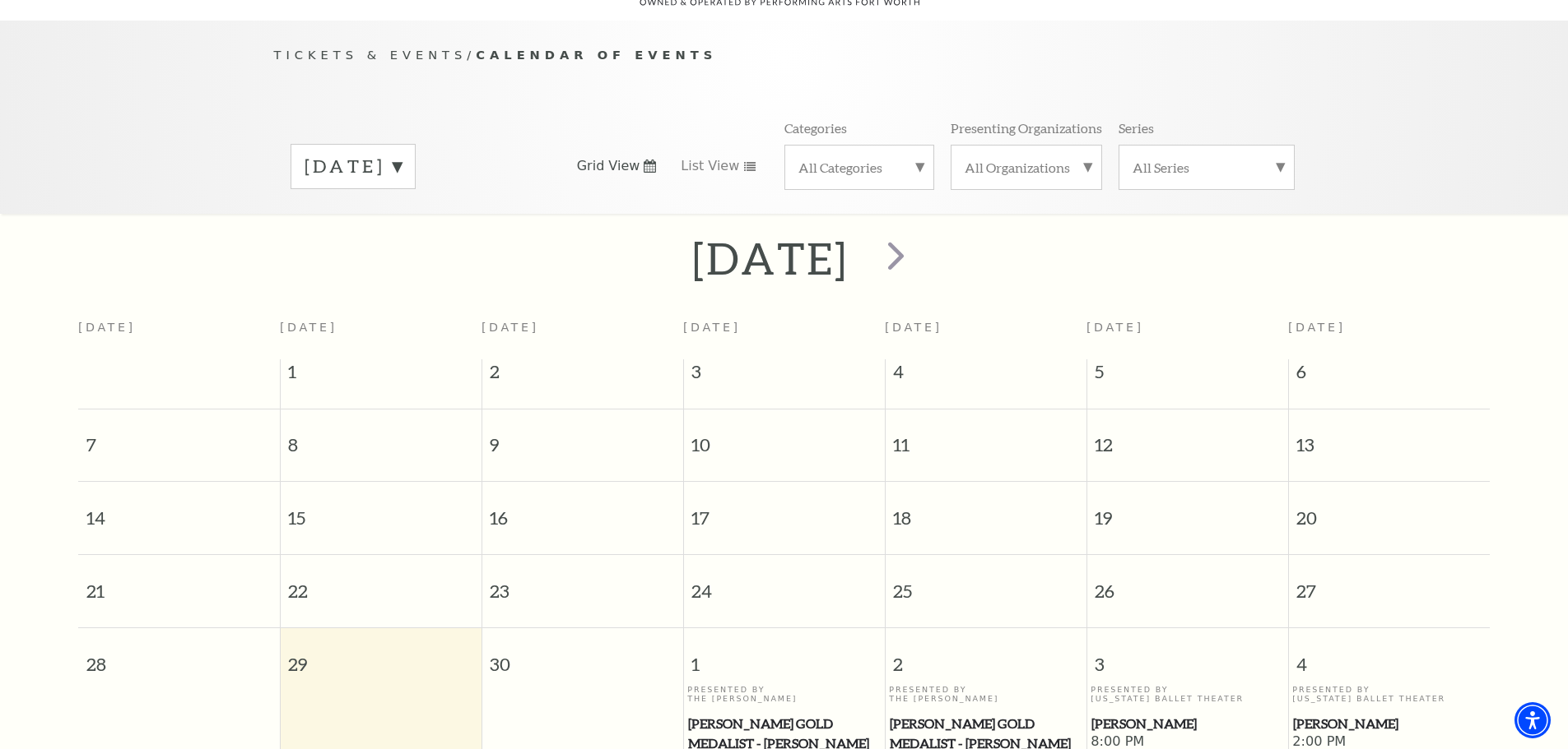
click at [415, 160] on div "[DATE]" at bounding box center [353, 166] width 125 height 46
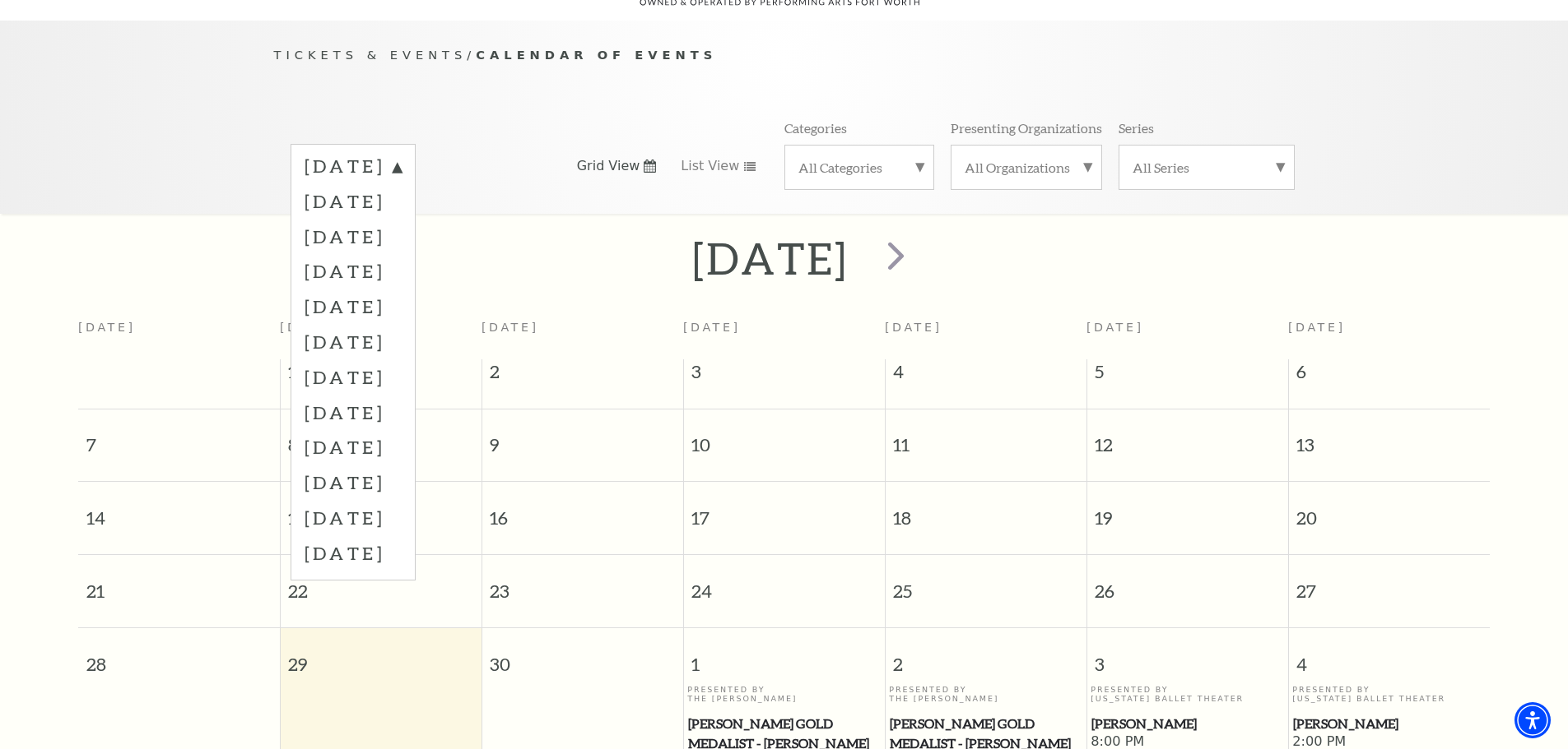
click at [401, 160] on label "[DATE]" at bounding box center [353, 169] width 97 height 30
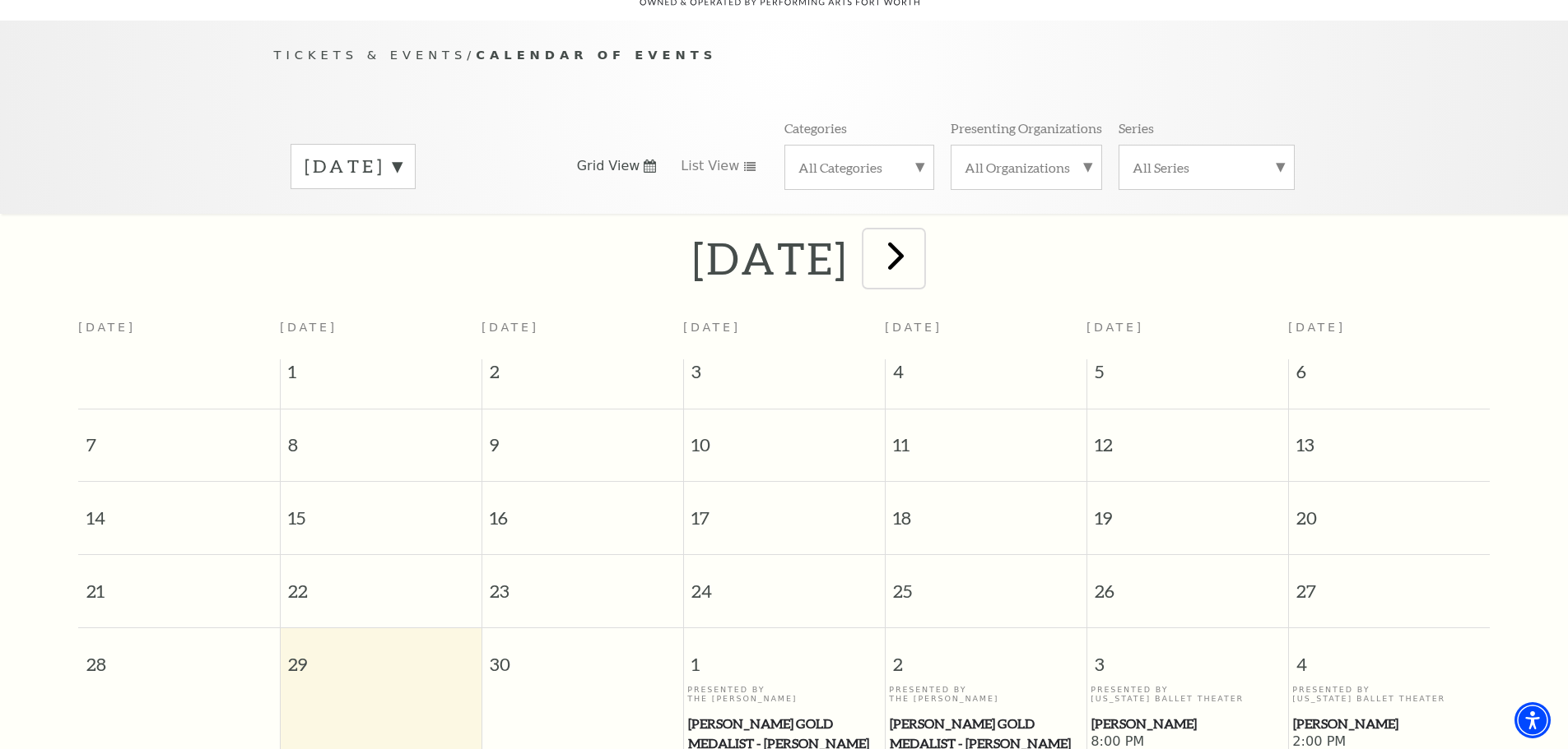
click at [919, 232] on span "next" at bounding box center [896, 256] width 47 height 47
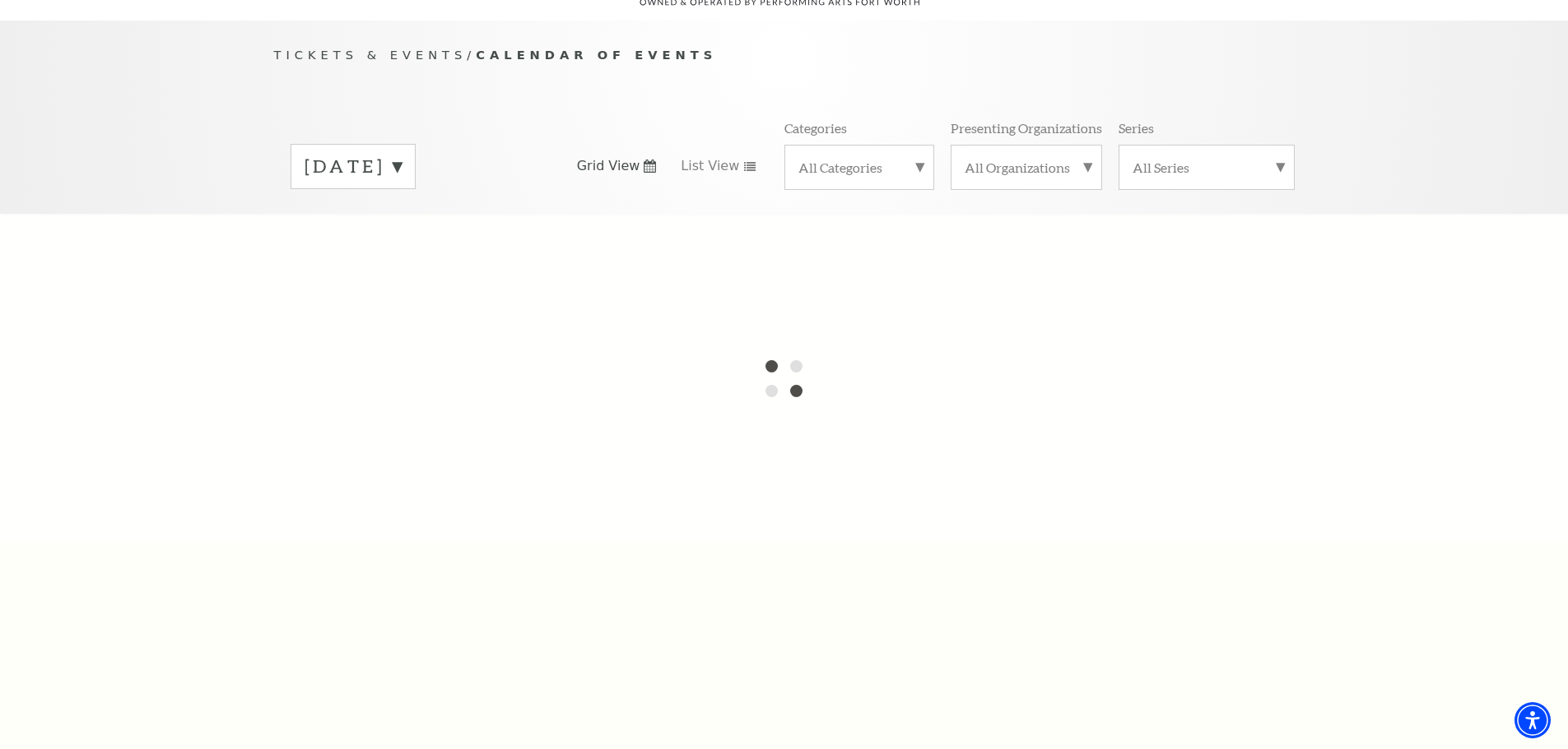
click at [401, 154] on label "[DATE]" at bounding box center [353, 166] width 97 height 25
click at [401, 154] on label "[DATE]" at bounding box center [353, 169] width 97 height 30
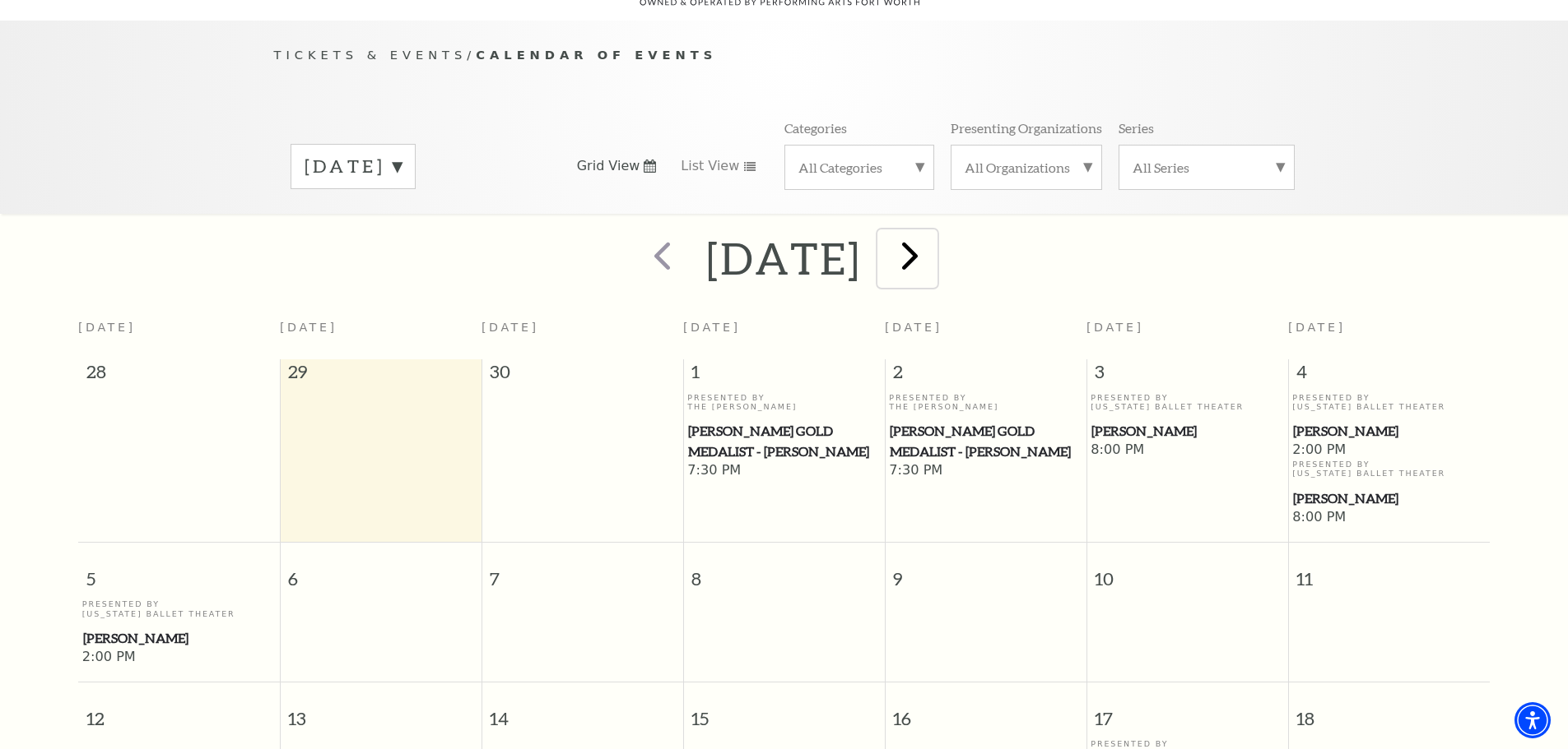
click at [933, 253] on span "next" at bounding box center [910, 256] width 47 height 47
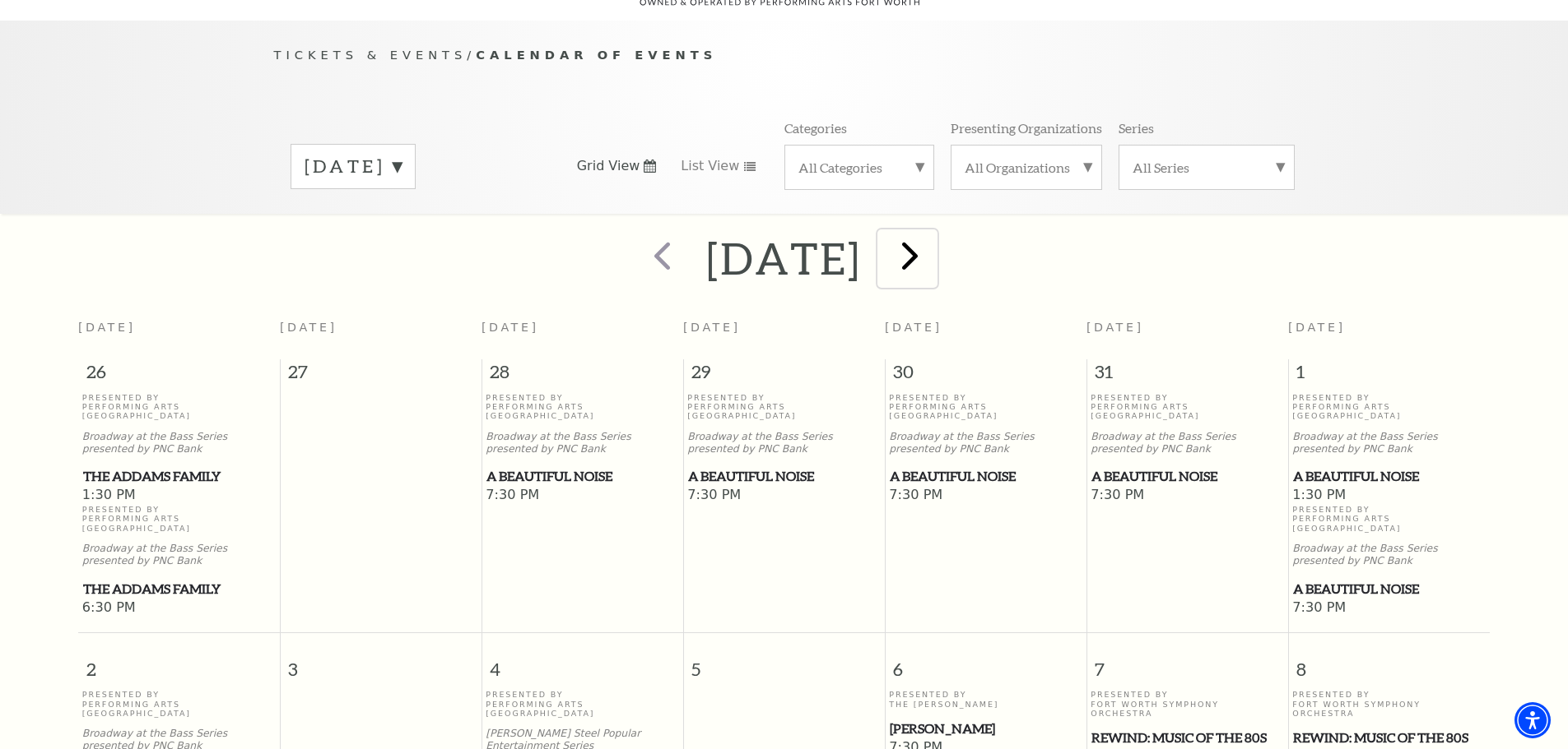
click at [933, 235] on span "next" at bounding box center [910, 256] width 47 height 47
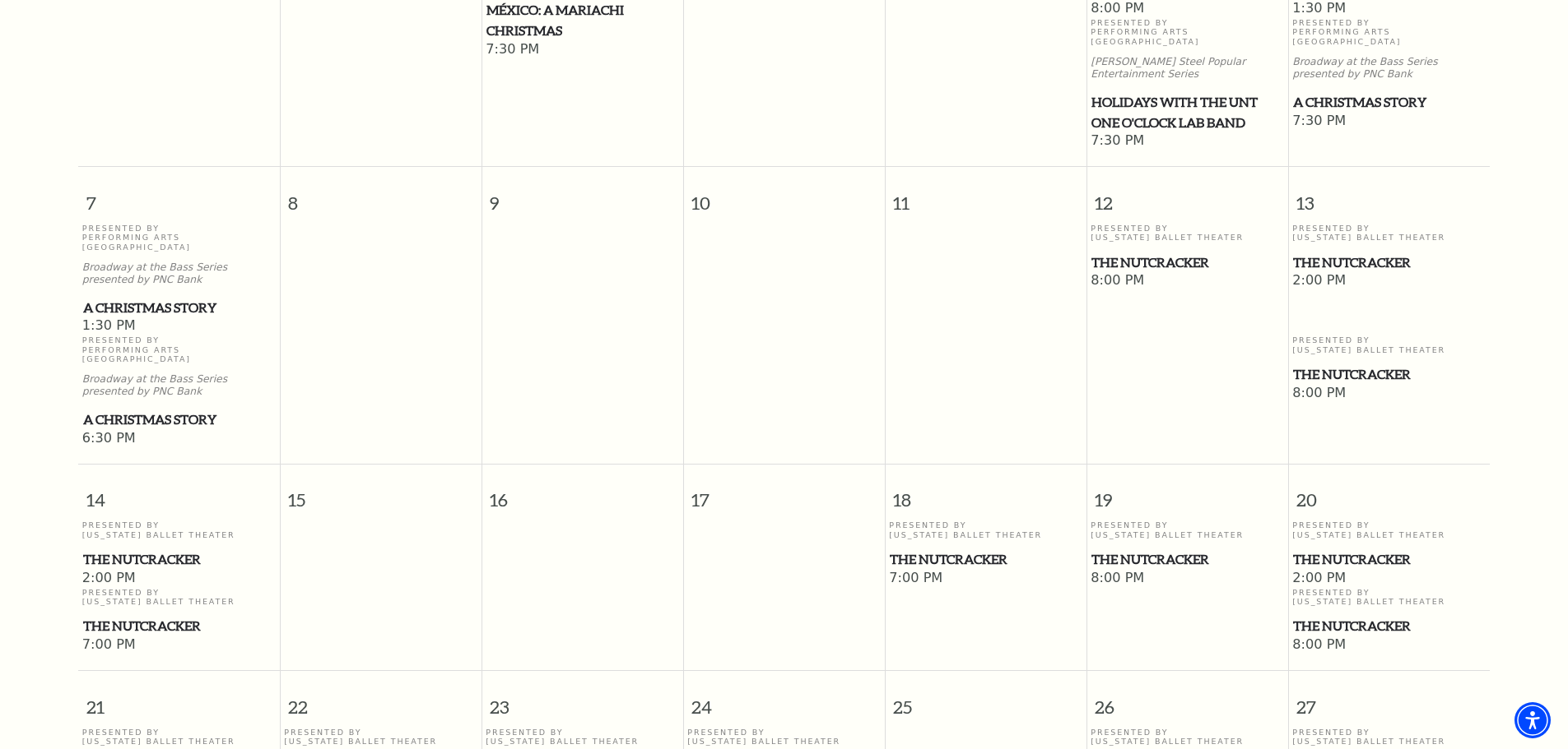
scroll to position [639, 0]
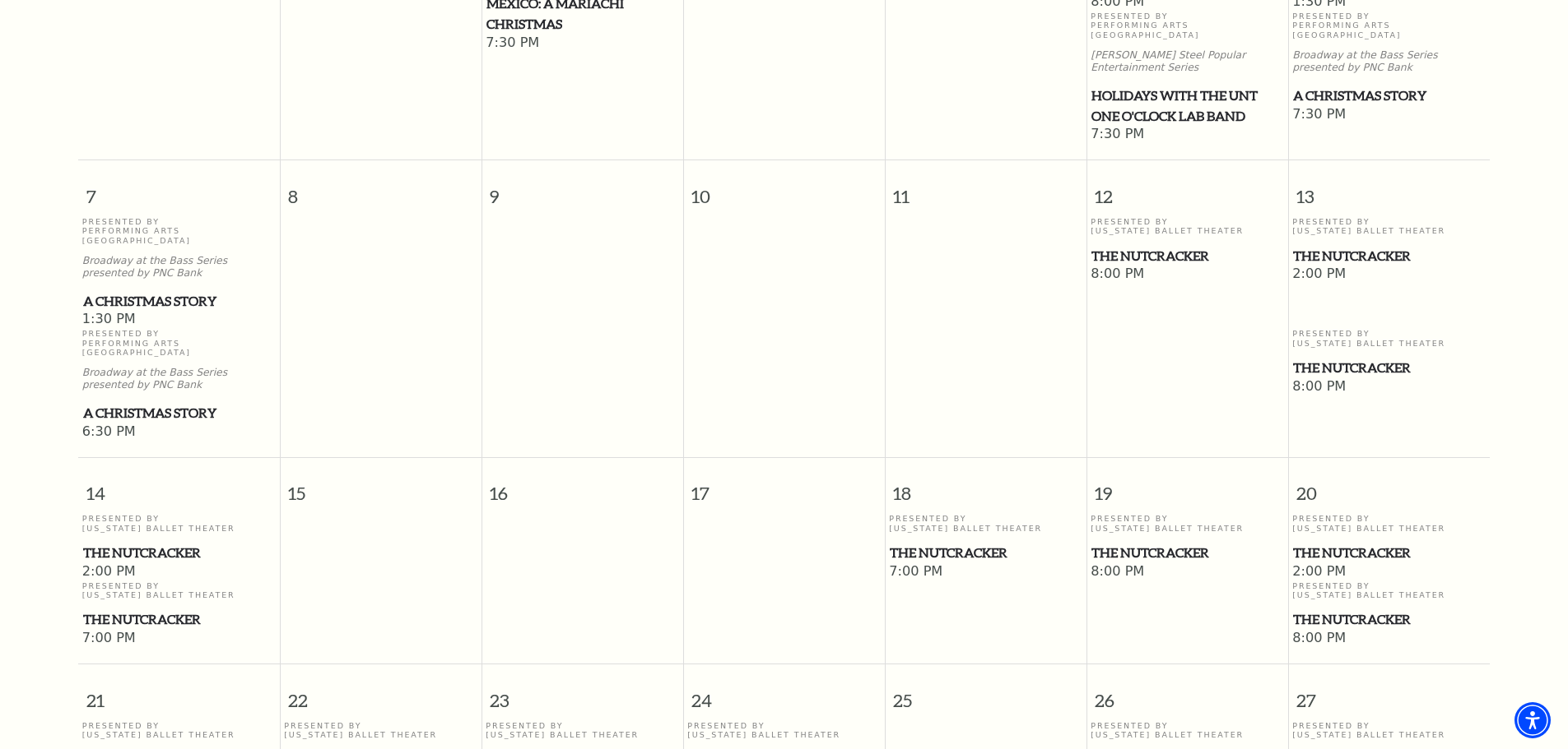
click at [949, 543] on span "The Nutcracker" at bounding box center [985, 553] width 191 height 21
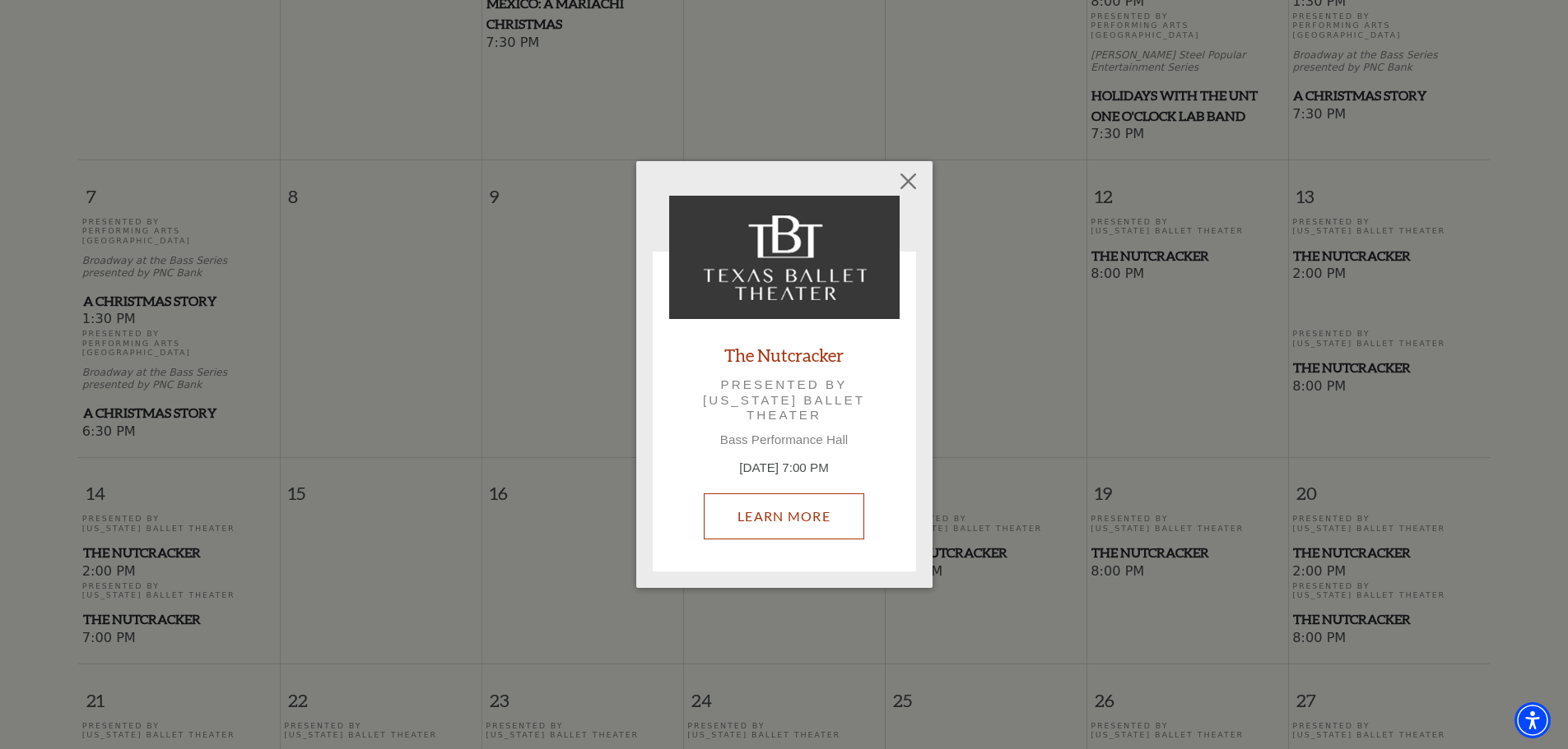
click at [827, 517] on link "Learn More" at bounding box center [784, 516] width 161 height 46
